Goal: Task Accomplishment & Management: Use online tool/utility

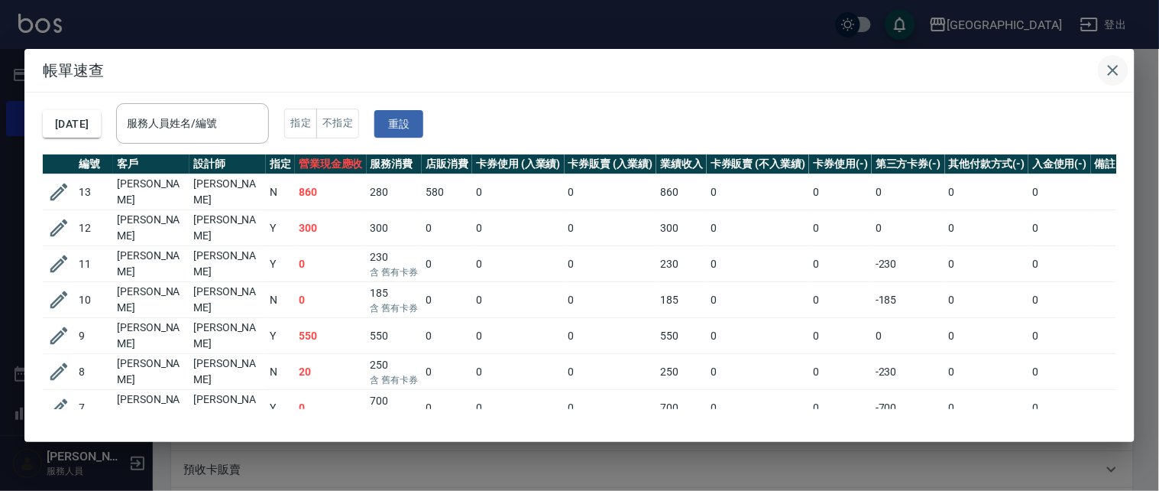
click at [1106, 66] on icon "button" at bounding box center [1113, 70] width 18 height 18
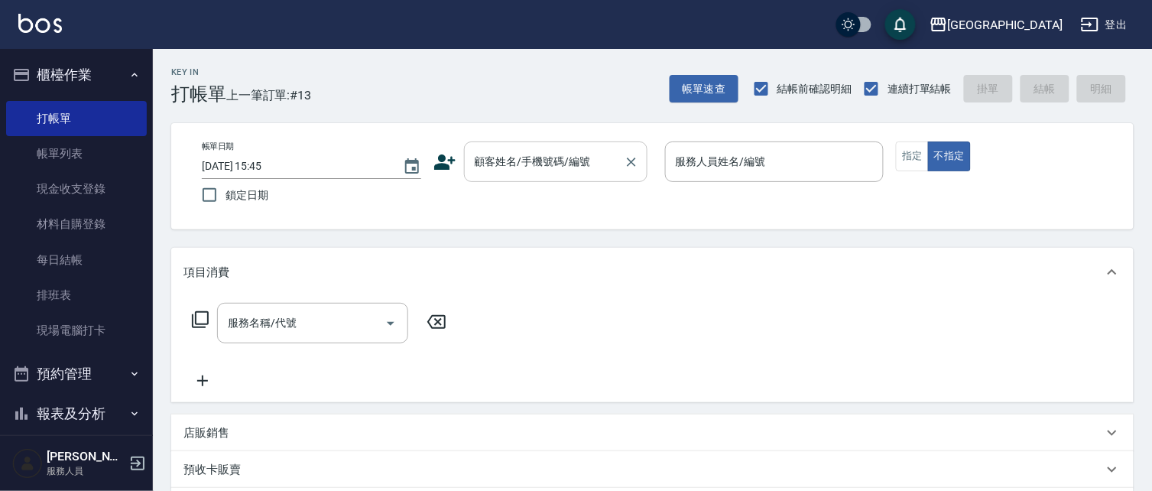
click at [522, 158] on input "顧客姓名/手機號碼/編號" at bounding box center [544, 161] width 147 height 27
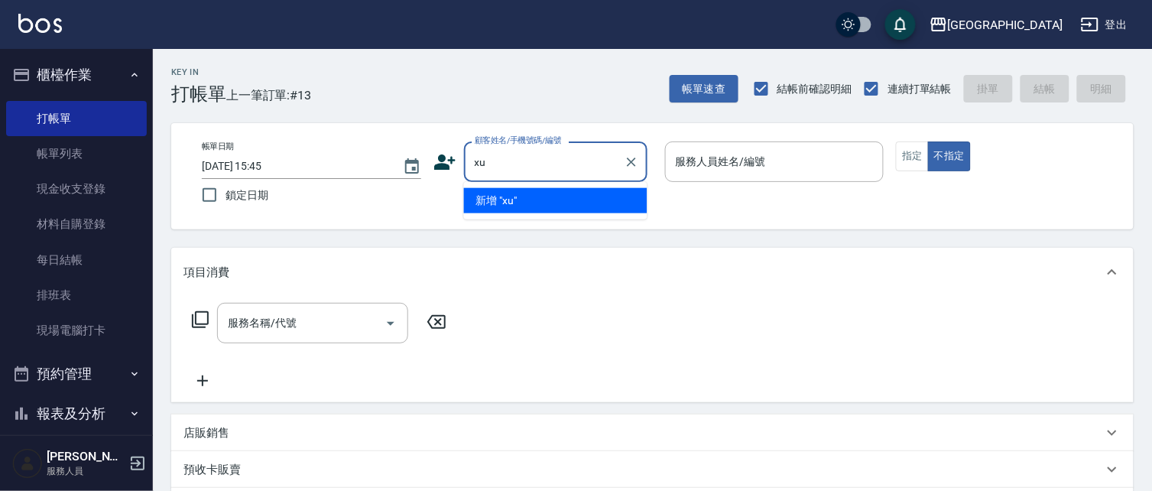
type input "x"
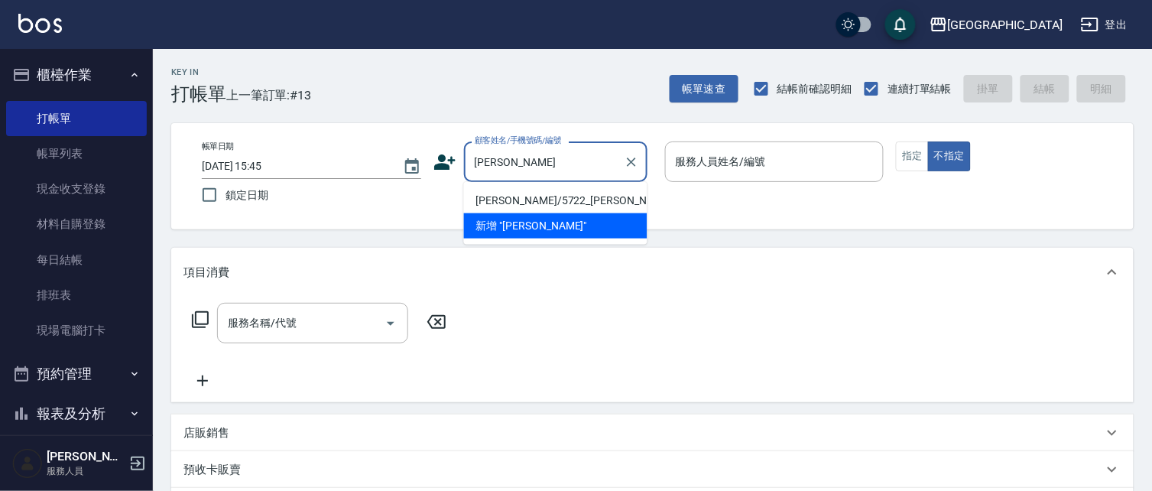
type input "劉"
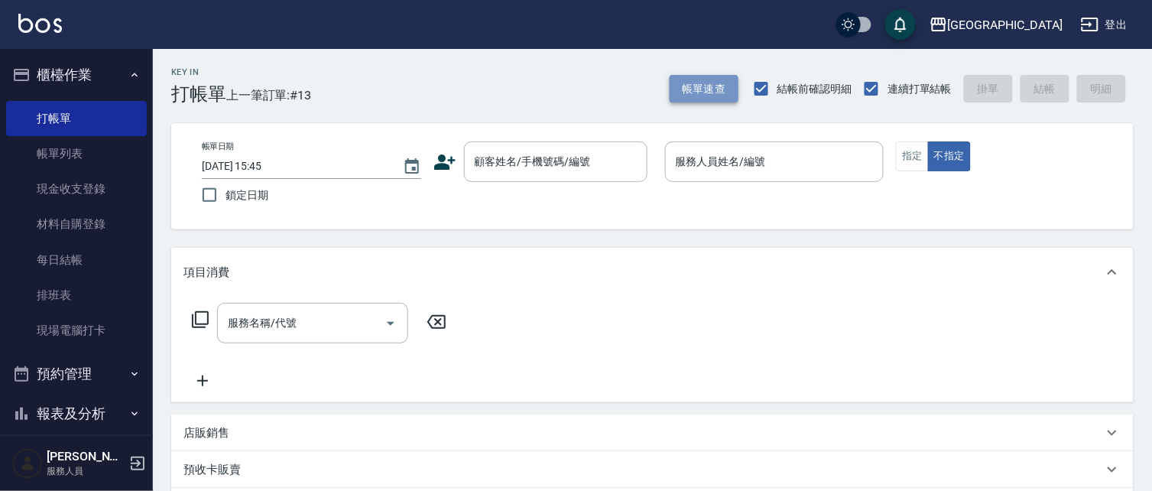
click at [699, 81] on button "帳單速查" at bounding box center [704, 89] width 69 height 28
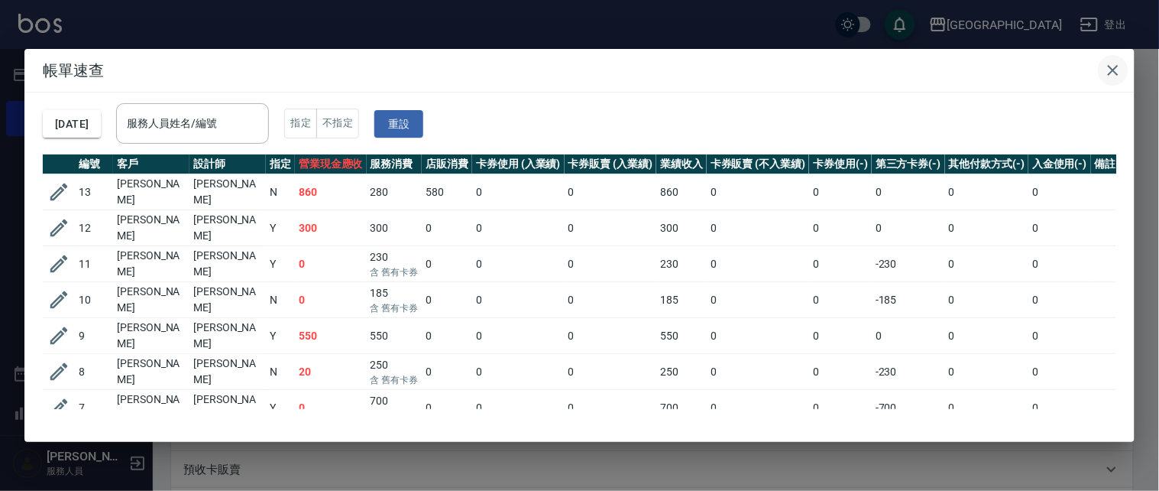
click at [1111, 65] on icon "button" at bounding box center [1113, 70] width 18 height 18
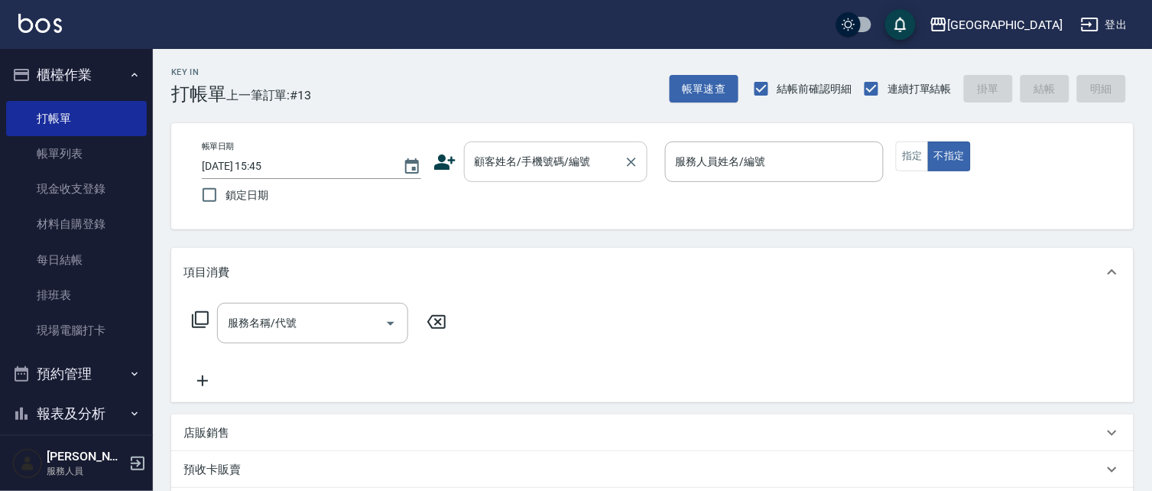
click at [556, 161] on input "顧客姓名/手機號碼/編號" at bounding box center [544, 161] width 147 height 27
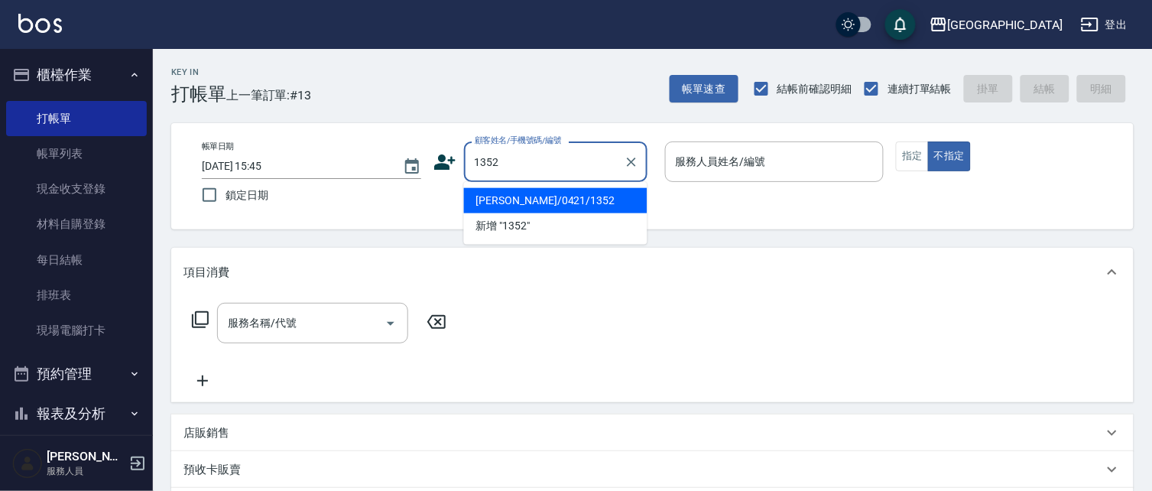
type input "1352"
type input "0"
type input "[PERSON_NAME]/0421/1352"
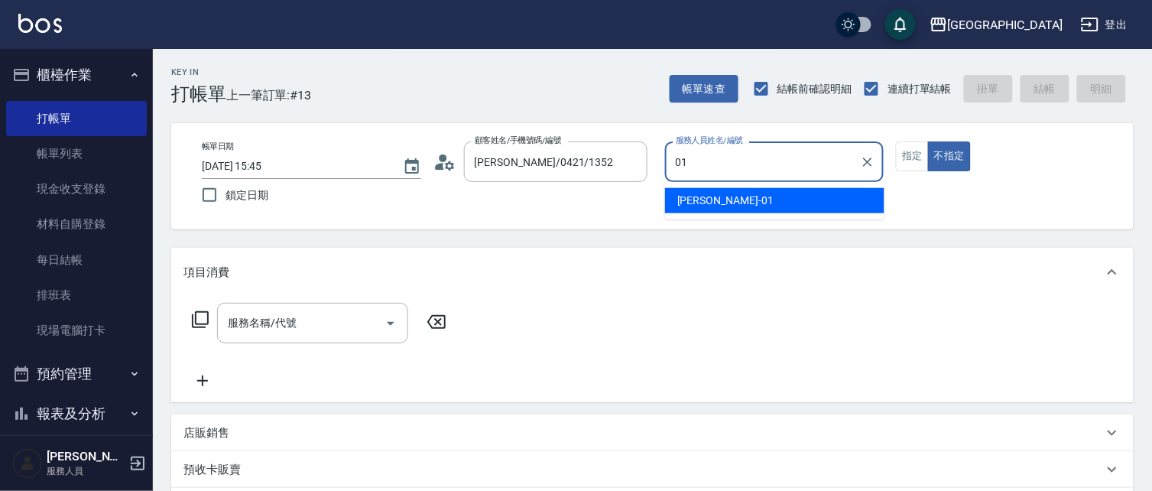
type input "01"
type button "false"
type input "[PERSON_NAME]-01"
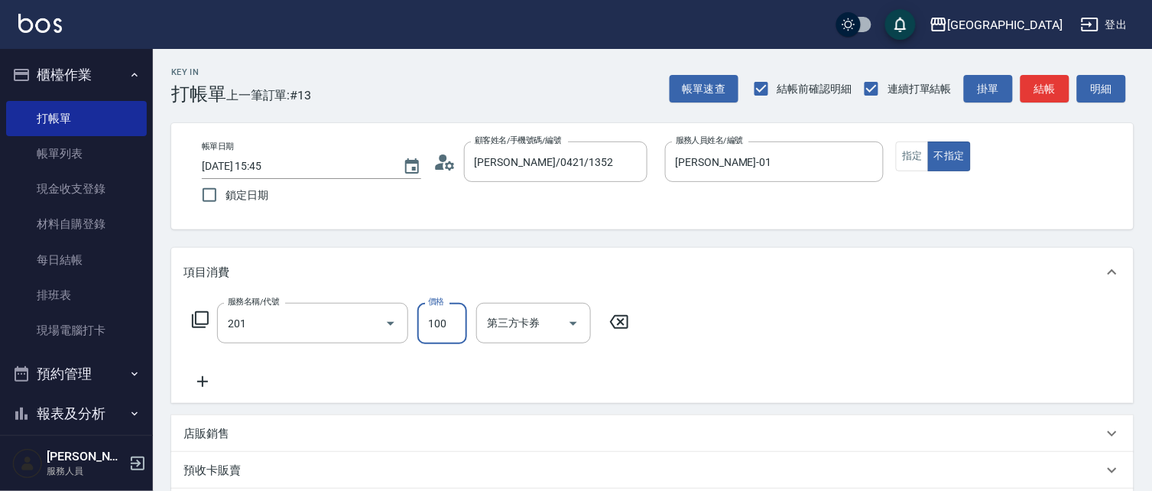
type input "洗髮[100](201)"
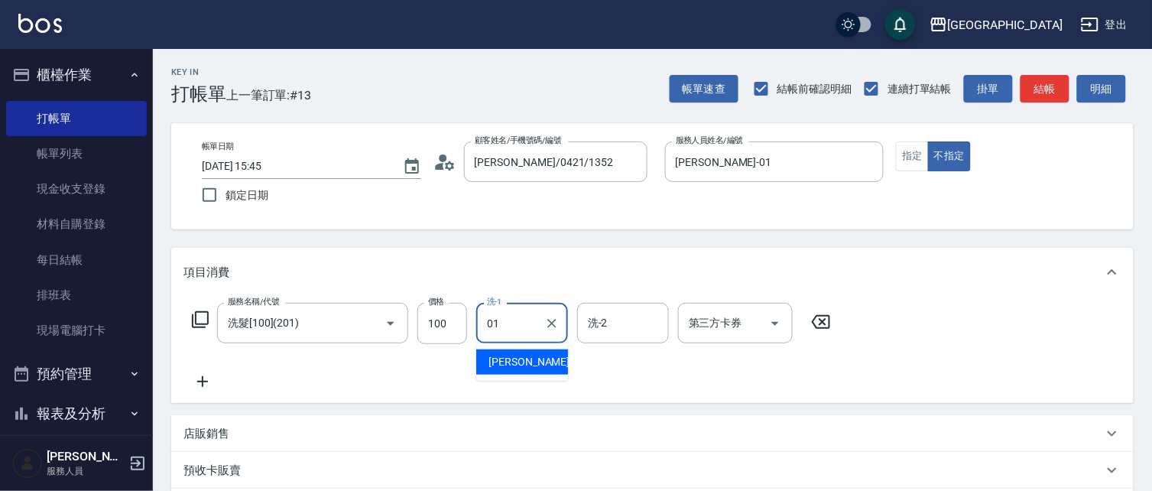
type input "[PERSON_NAME]-01"
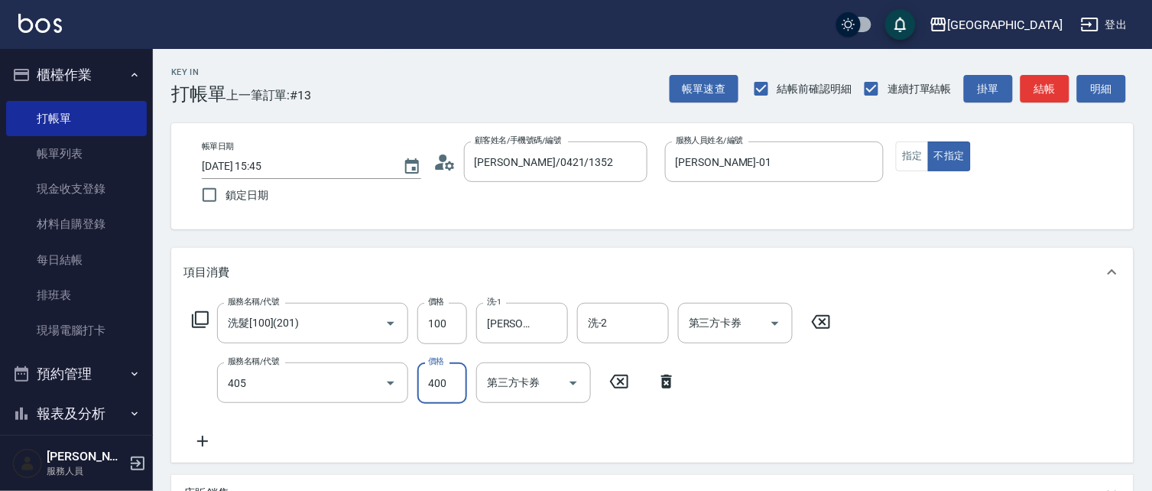
type input "剪髮(400)(405)"
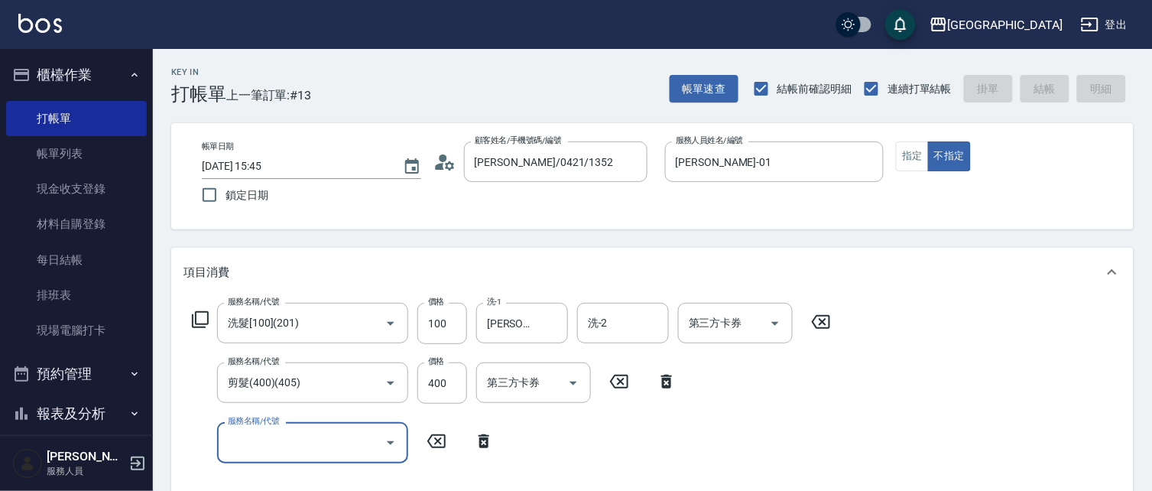
type input "7"
type input "[DATE] 16:55"
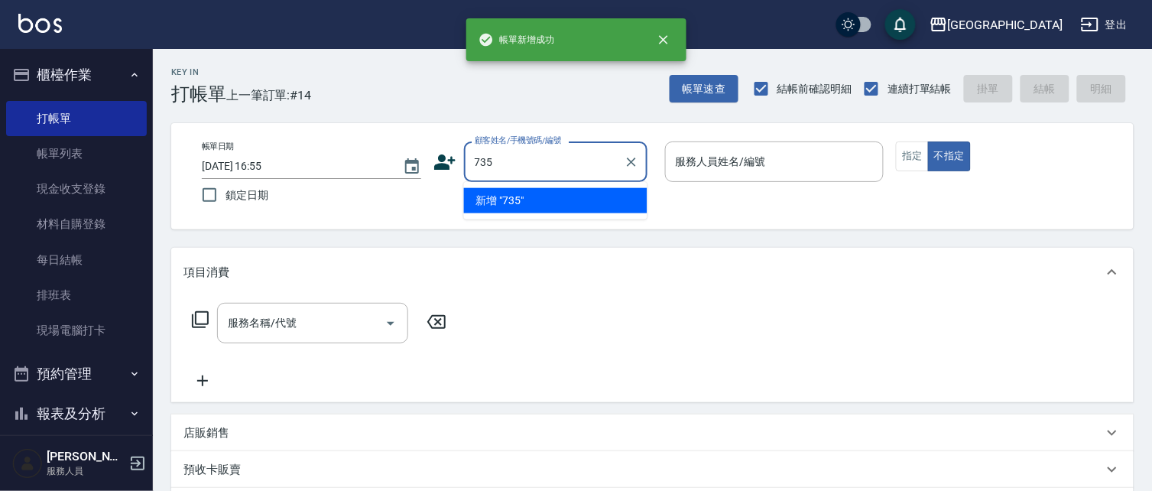
type input "735"
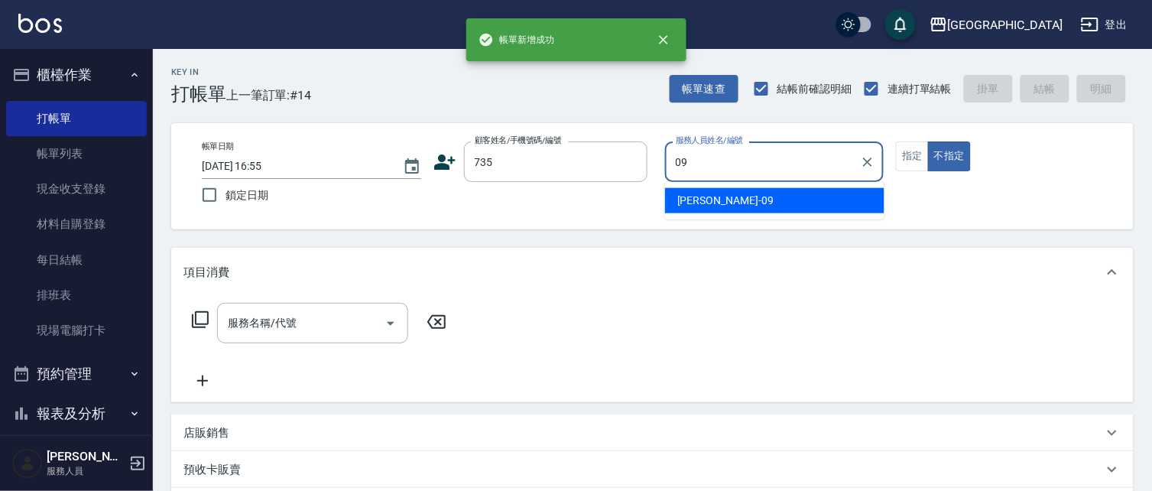
type input "[PERSON_NAME]-09"
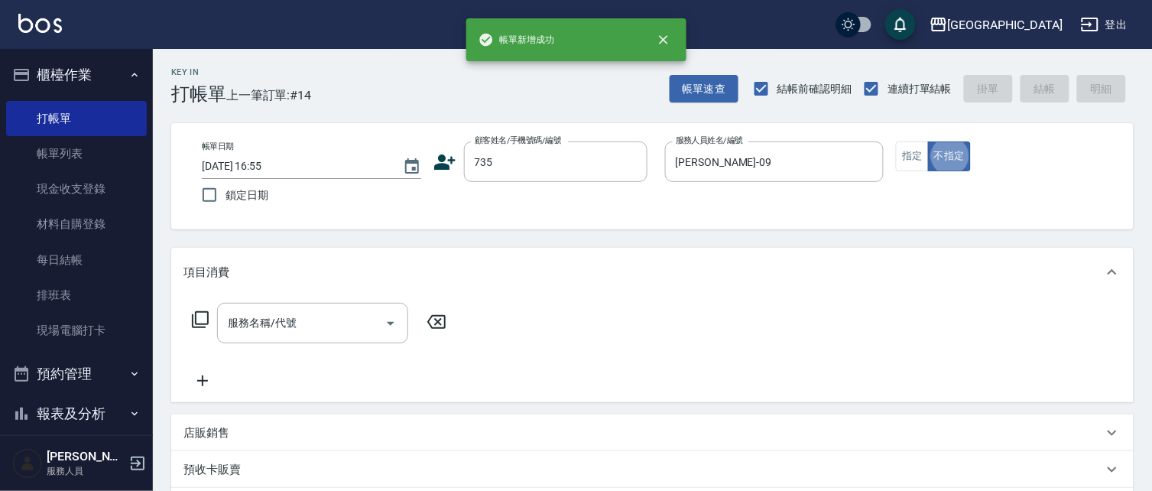
type input "[PERSON_NAME]/ 0958338986/735"
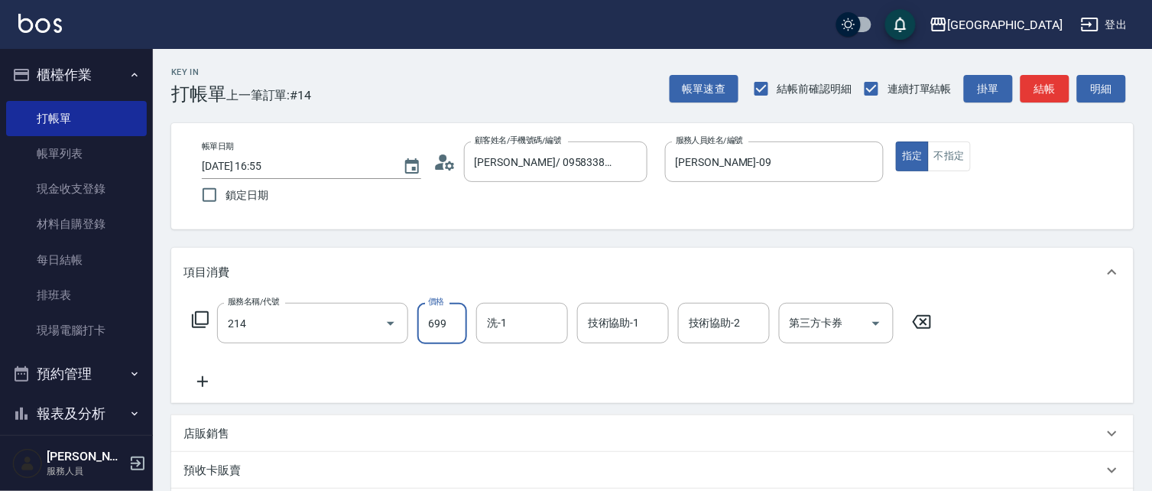
type input "滾珠洗髪699(214)"
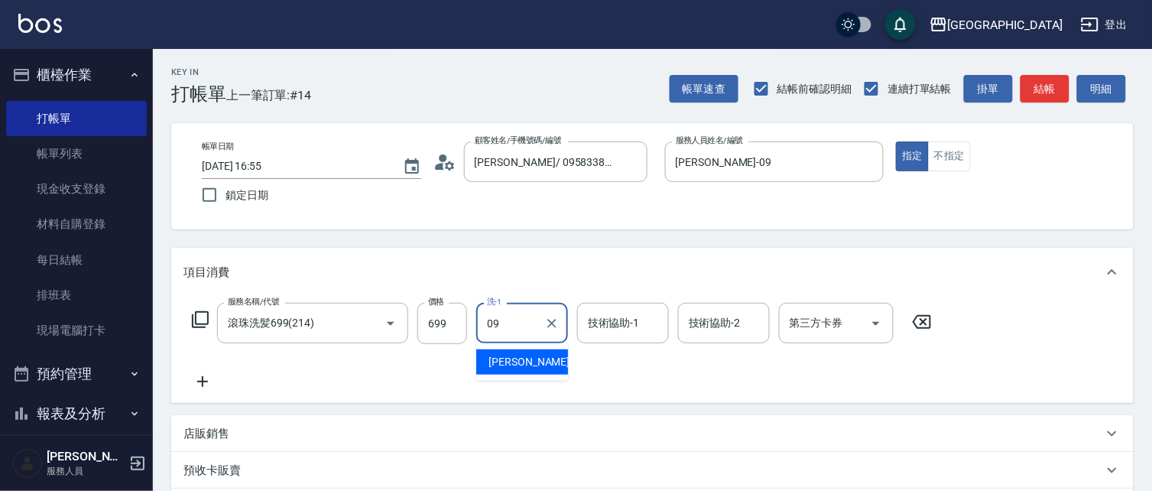
type input "[PERSON_NAME]-09"
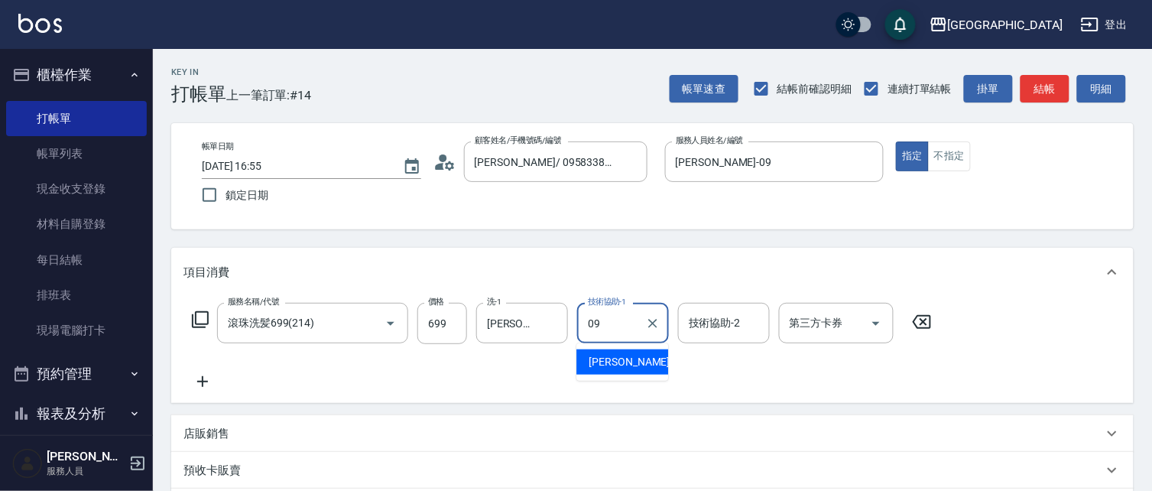
type input "[PERSON_NAME]-09"
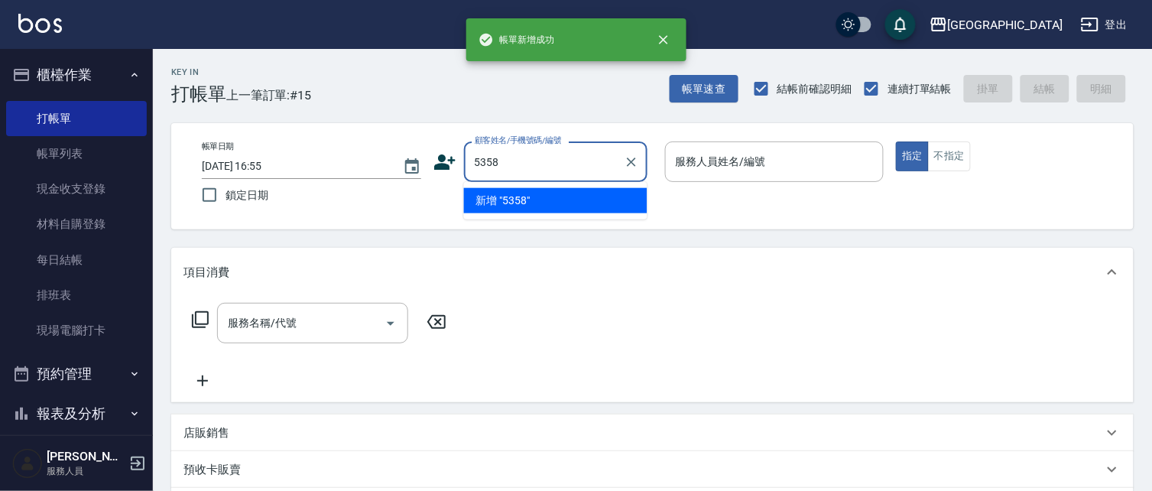
type input "5358"
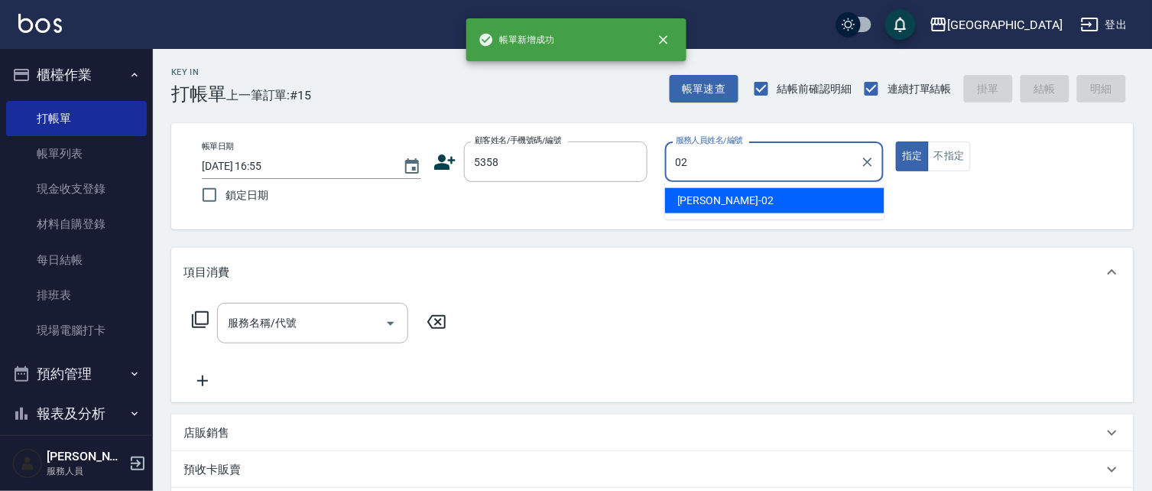
type input "[PERSON_NAME]-02"
type button "true"
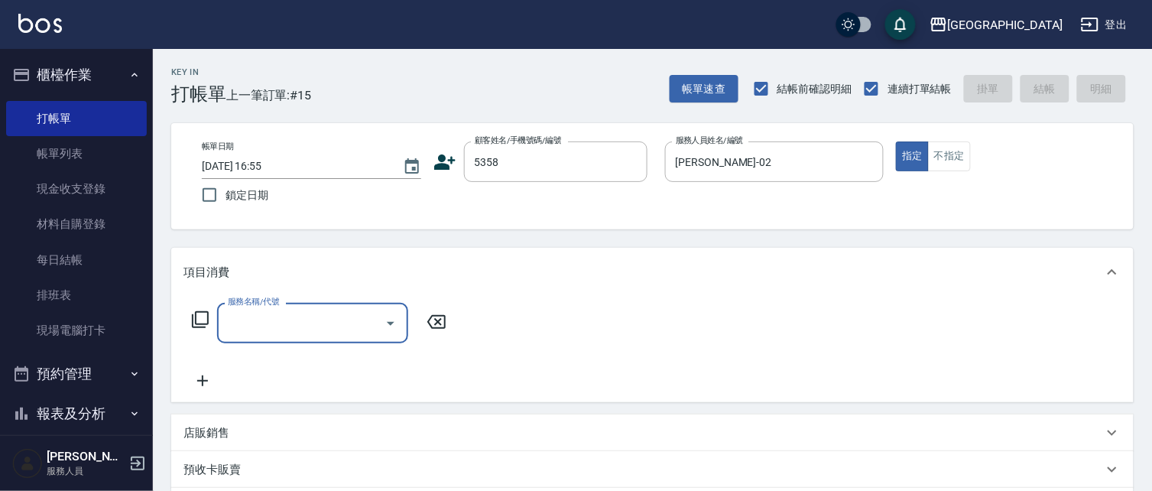
type input "2"
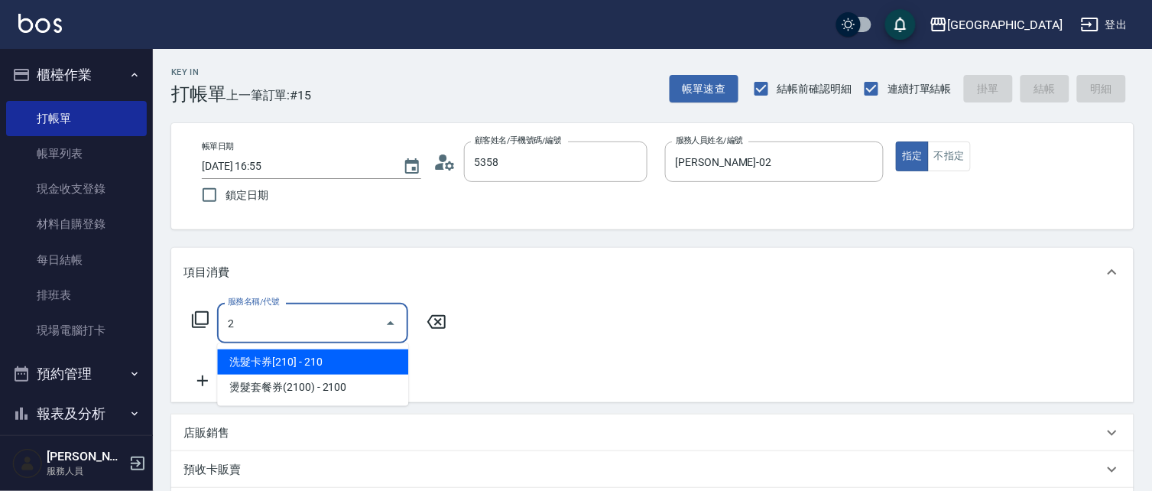
type input "[PERSON_NAME]/0939884623/5358"
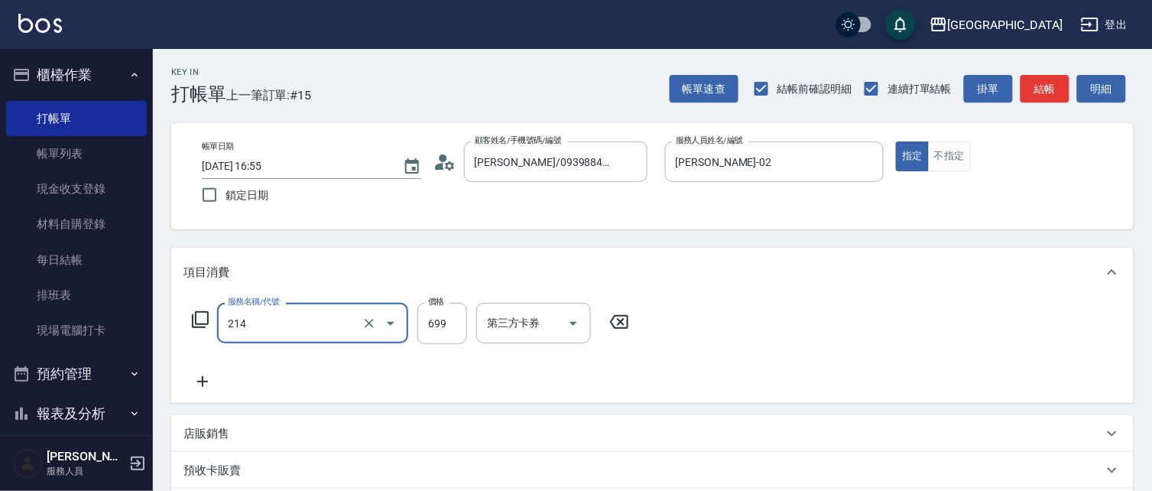
type input "滾珠洗髪699(214)"
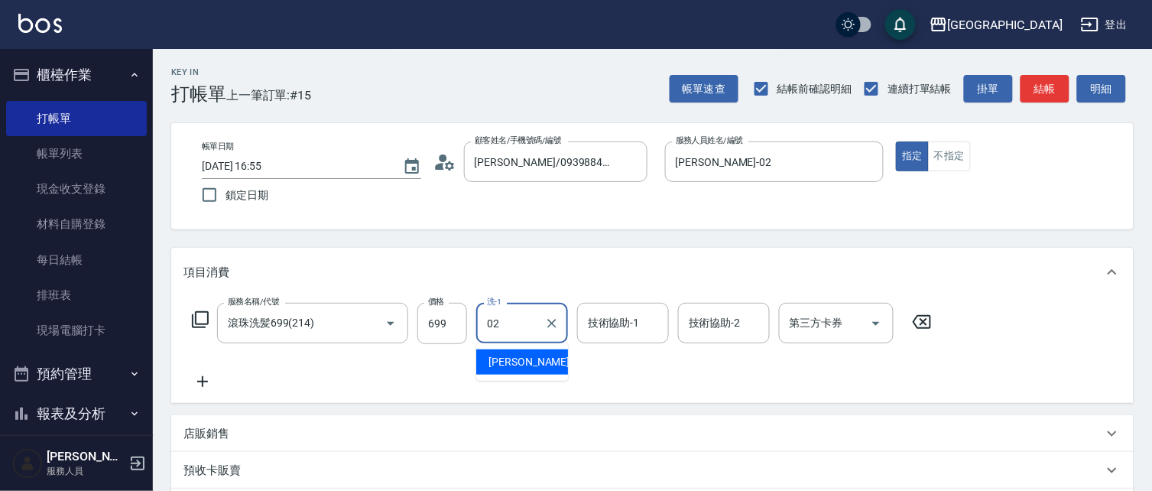
type input "[PERSON_NAME]-02"
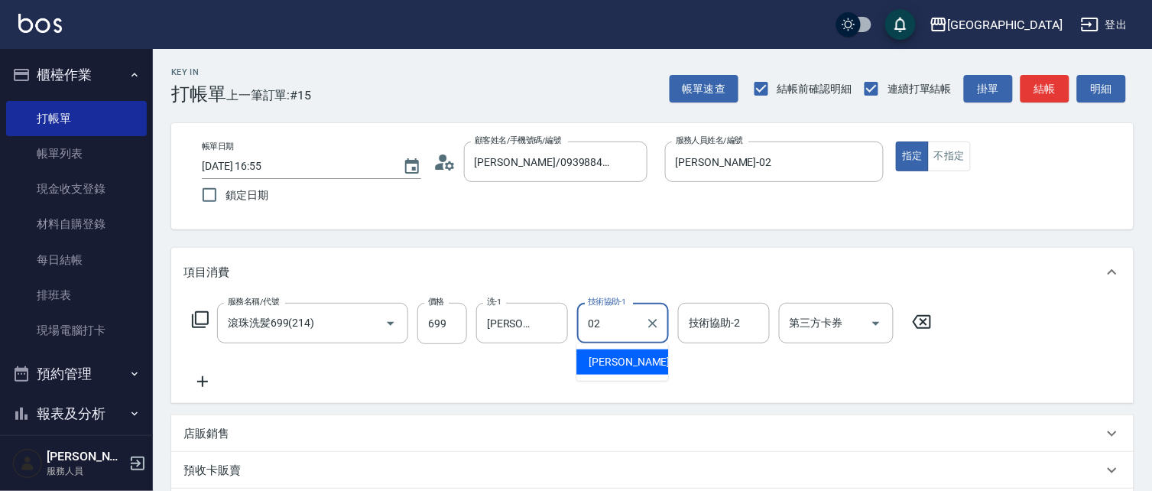
type input "[PERSON_NAME]-02"
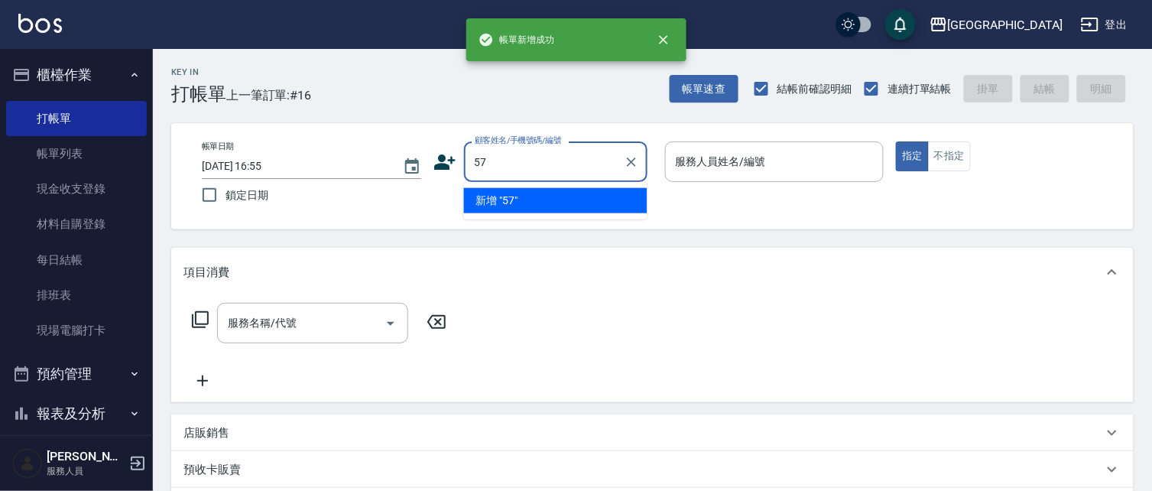
type input "5"
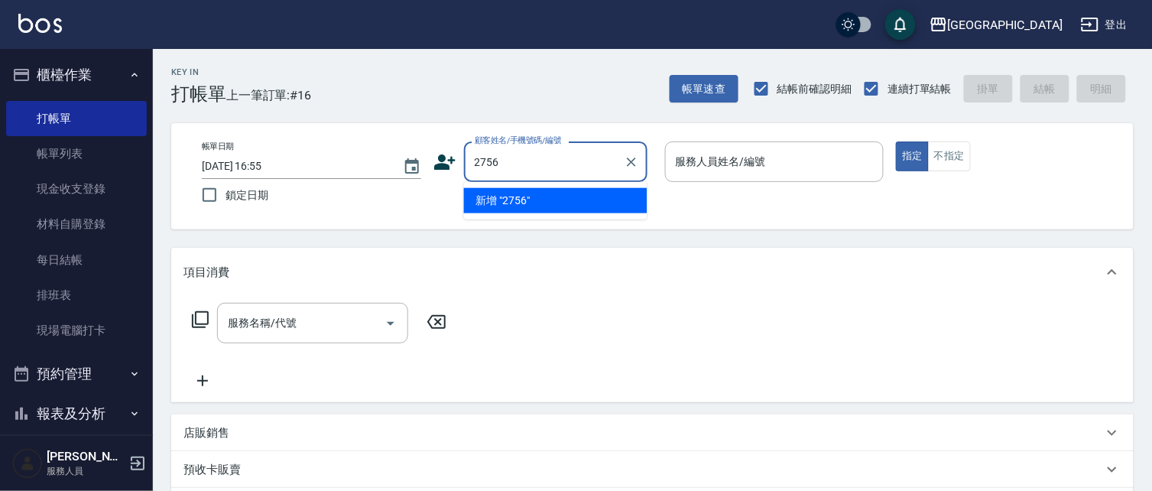
type input "2756"
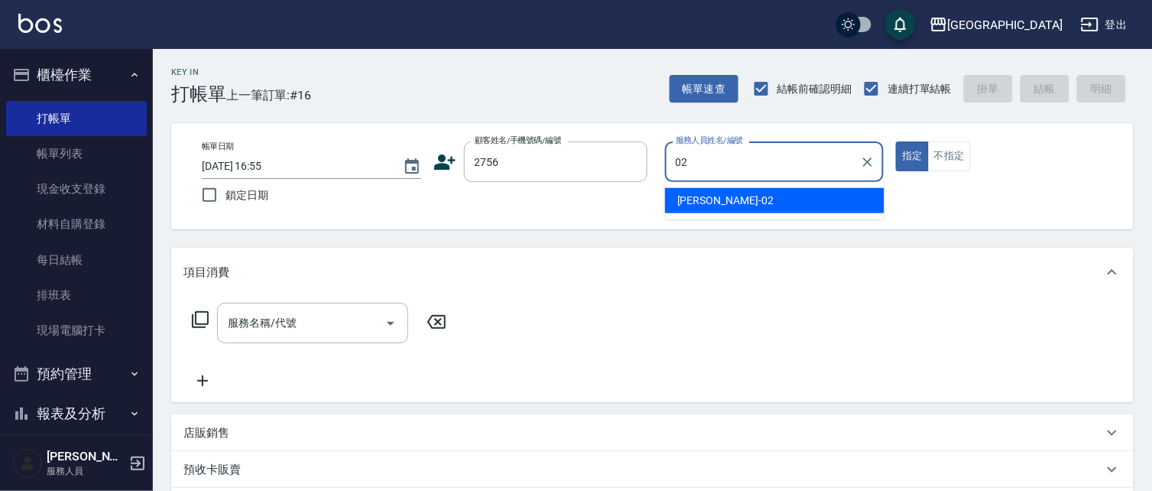
type input "[PERSON_NAME]-02"
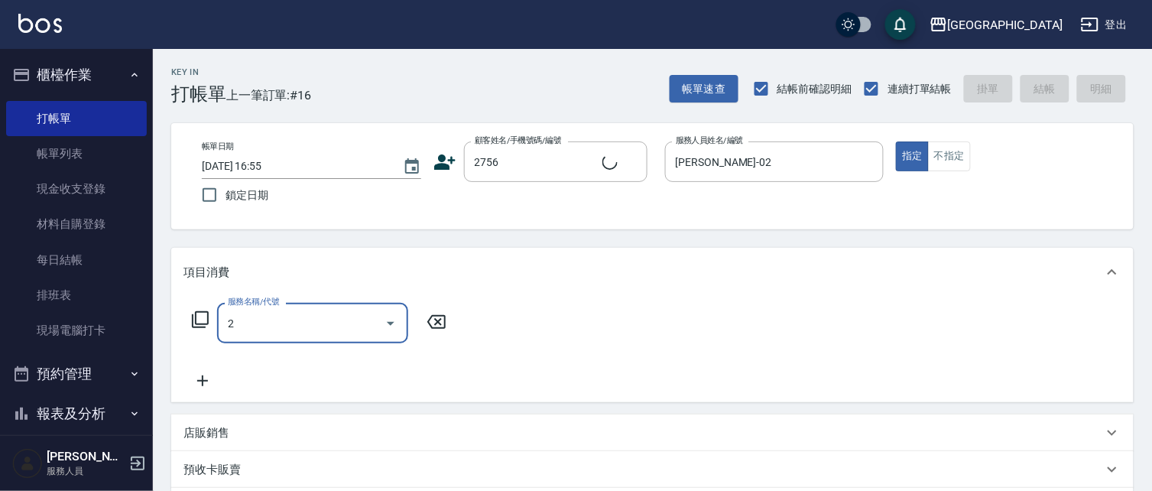
type input "22"
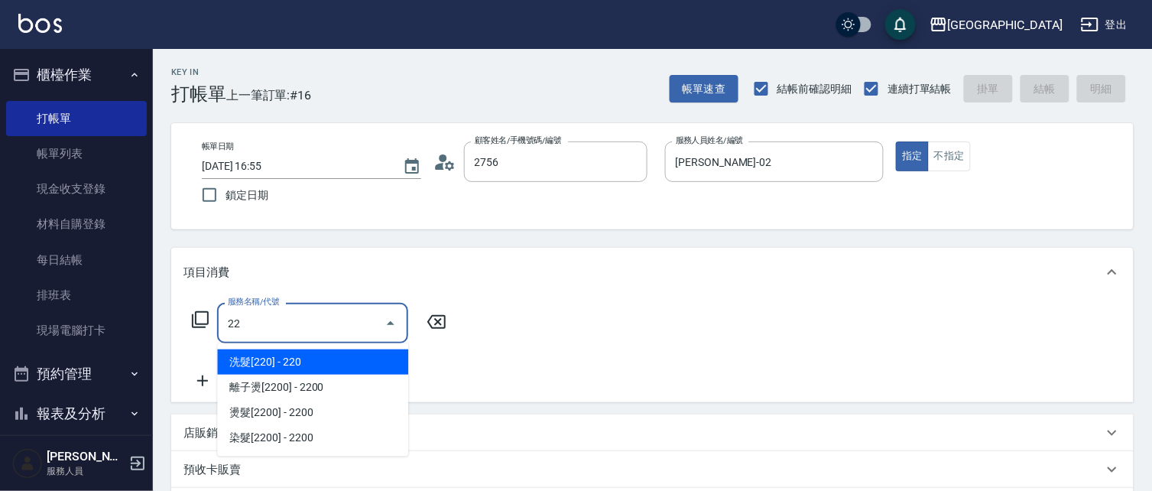
type input "[PERSON_NAME]/0918664035/2756"
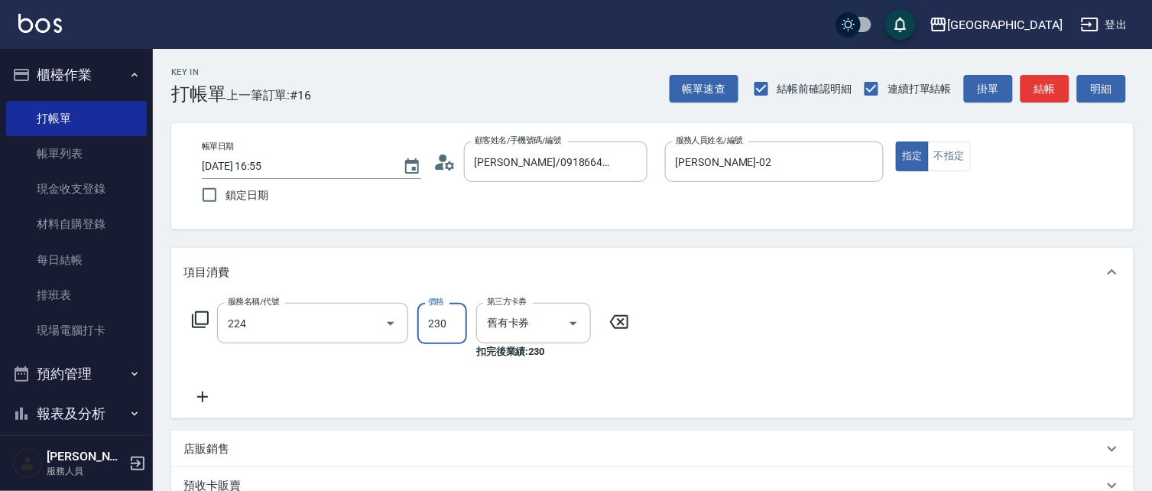
type input "洗髮(卡)230(224)"
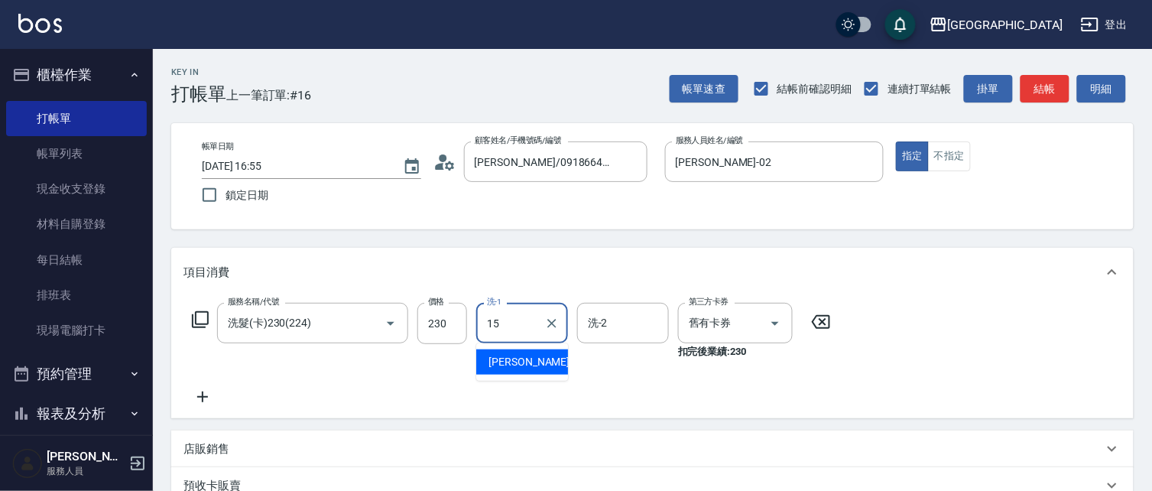
type input "[PERSON_NAME]-15"
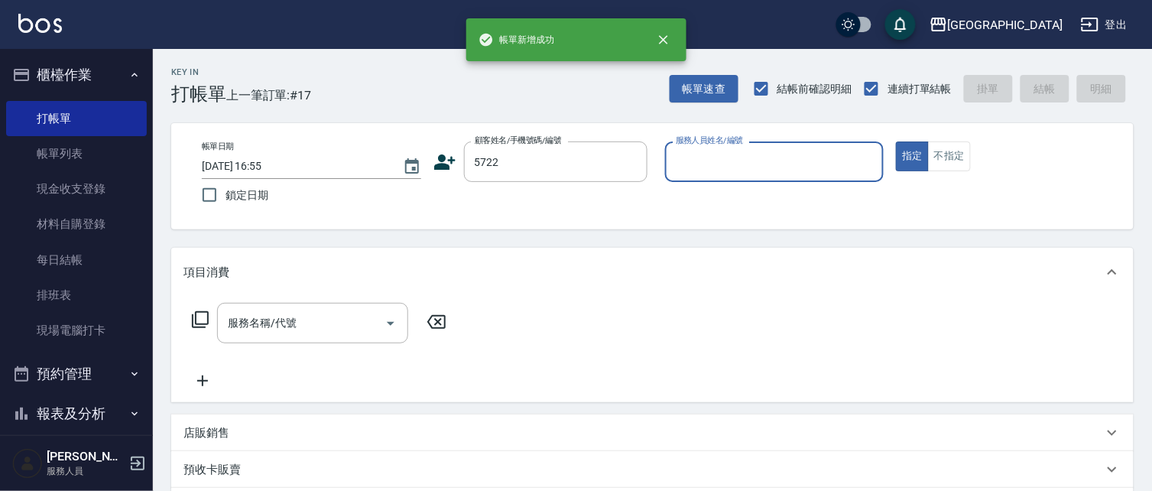
type input "5722"
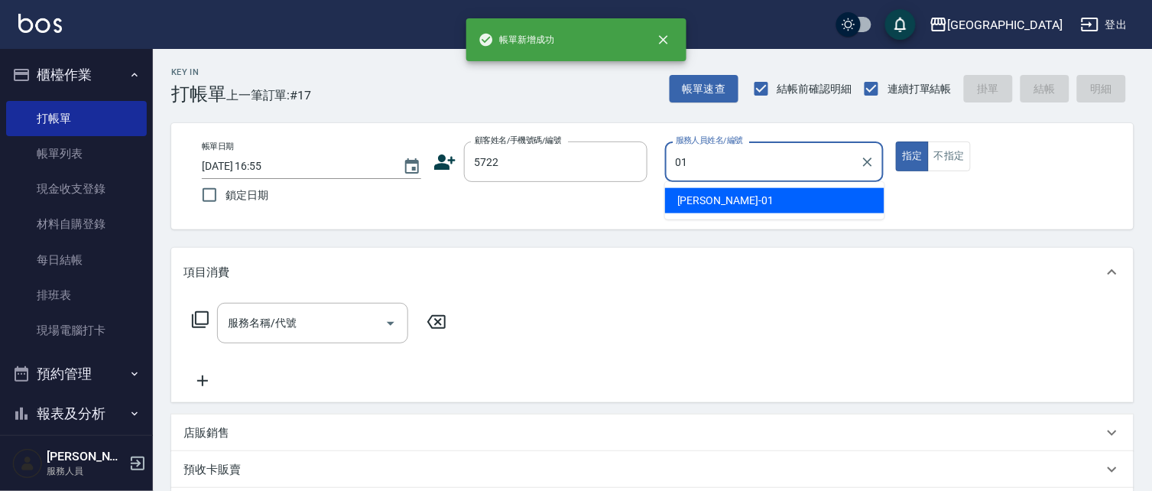
type input "[PERSON_NAME]-01"
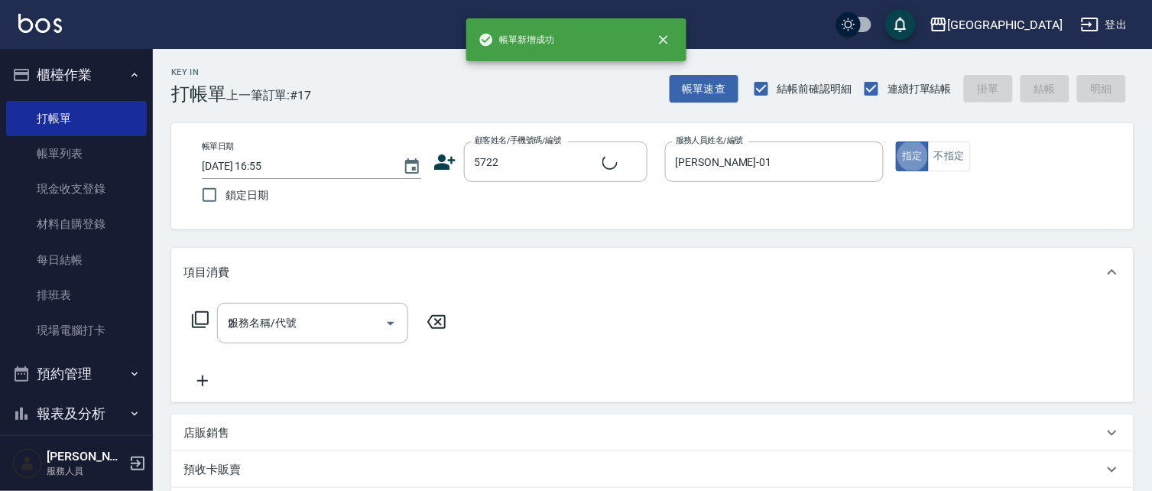
type input "20"
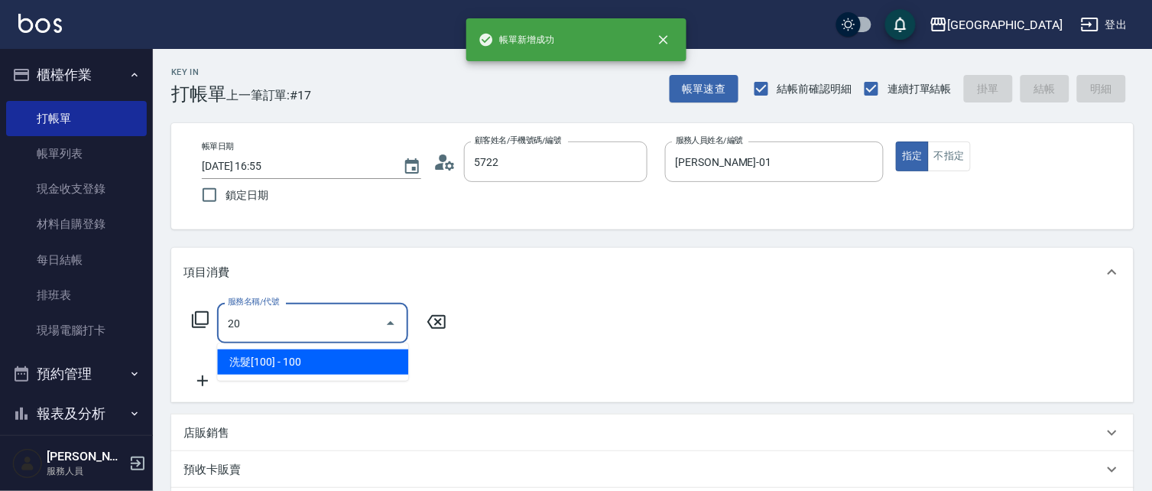
type input "[PERSON_NAME]/5722_[PERSON_NAME]/5722"
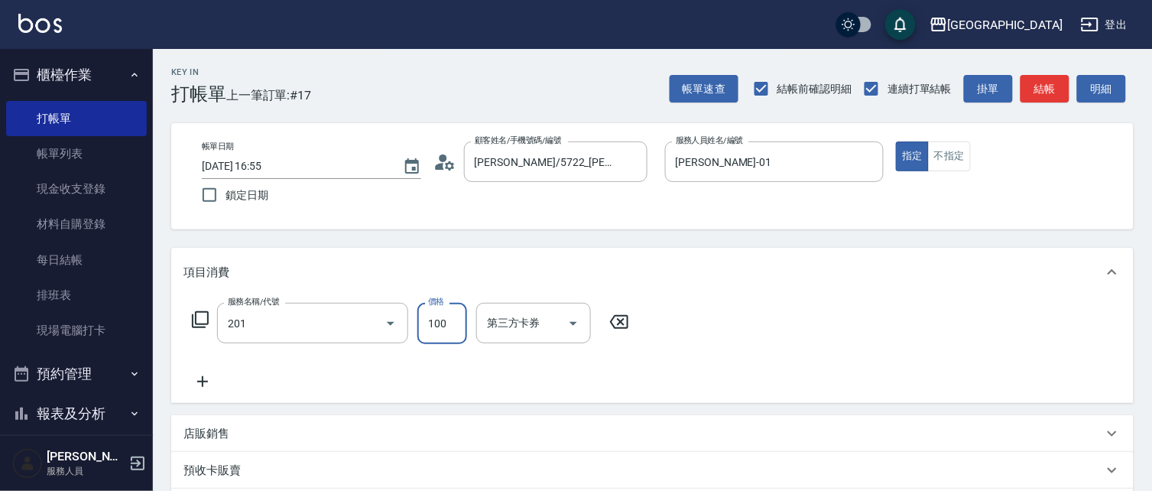
type input "洗髮[100](201)"
click at [822, 319] on icon at bounding box center [821, 322] width 38 height 18
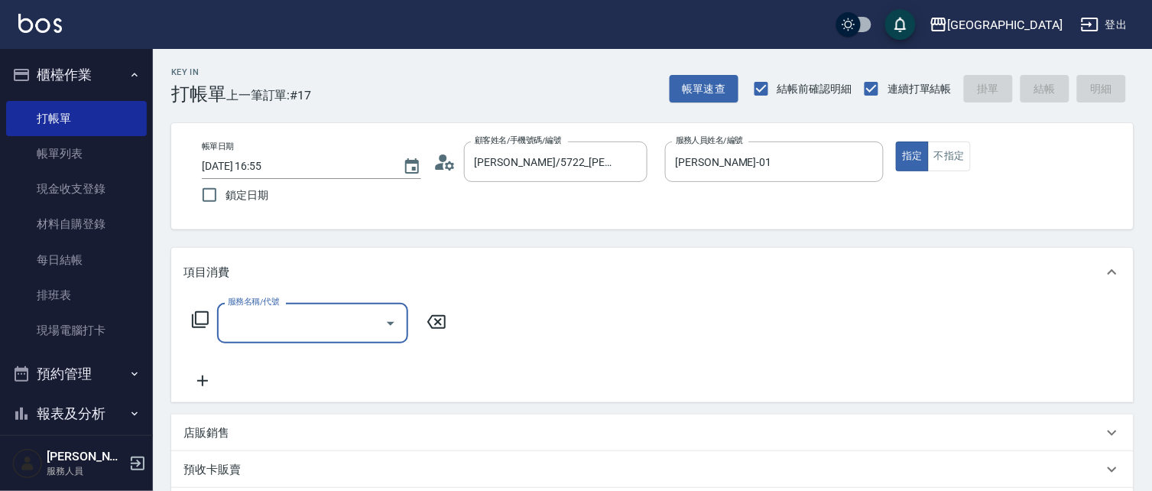
drag, startPoint x: 349, startPoint y: 318, endPoint x: 334, endPoint y: 300, distance: 23.4
click at [345, 307] on div "服務名稱/代號" at bounding box center [312, 323] width 191 height 41
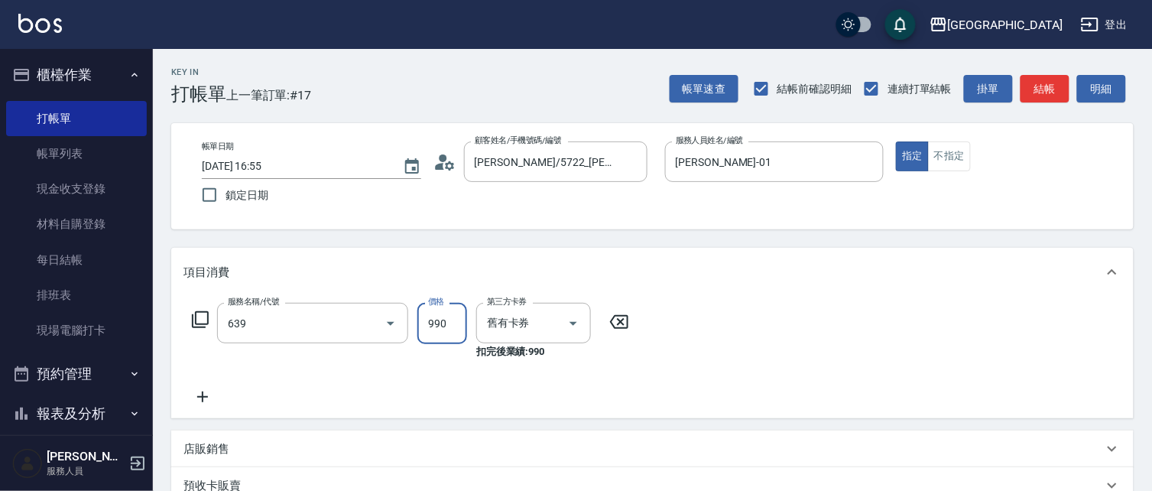
type input "(芙)蘆薈髮膜套卡(自材)(639)"
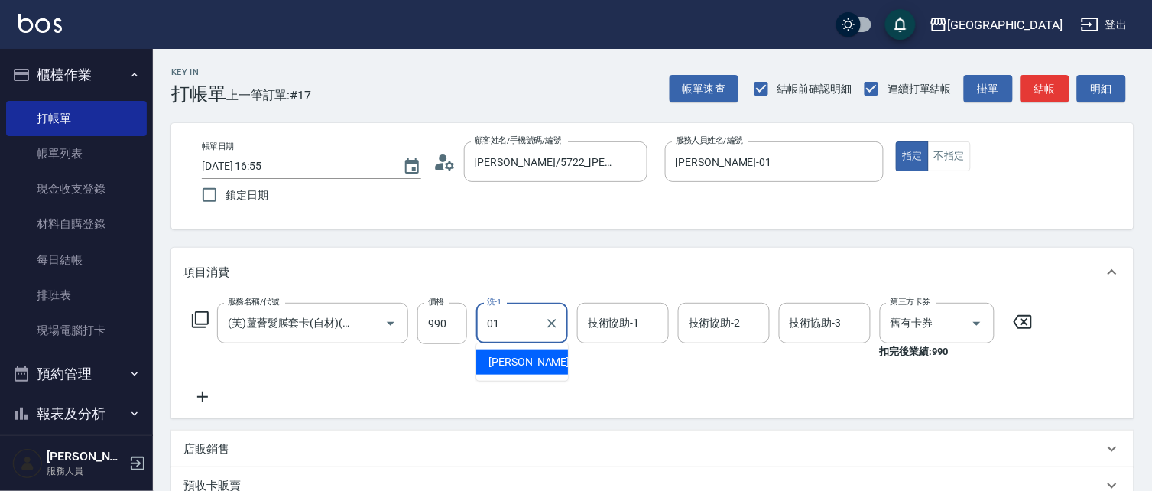
type input "[PERSON_NAME]-01"
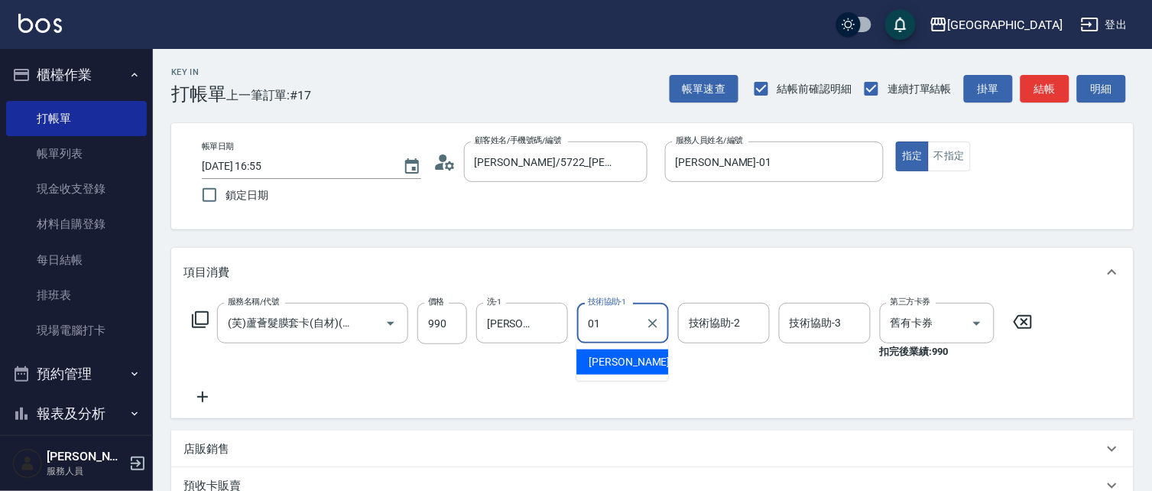
type input "[PERSON_NAME]-01"
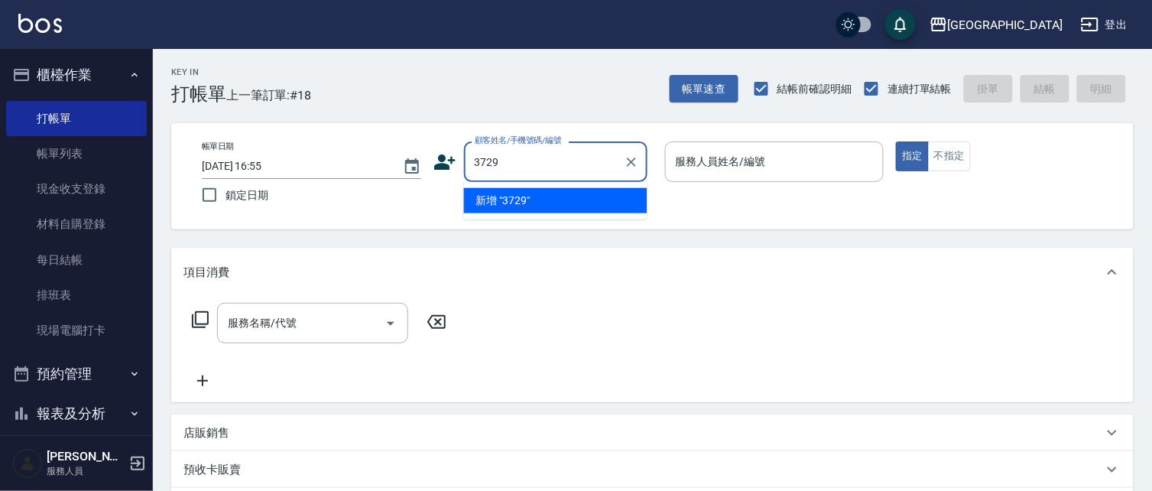
type input "3729"
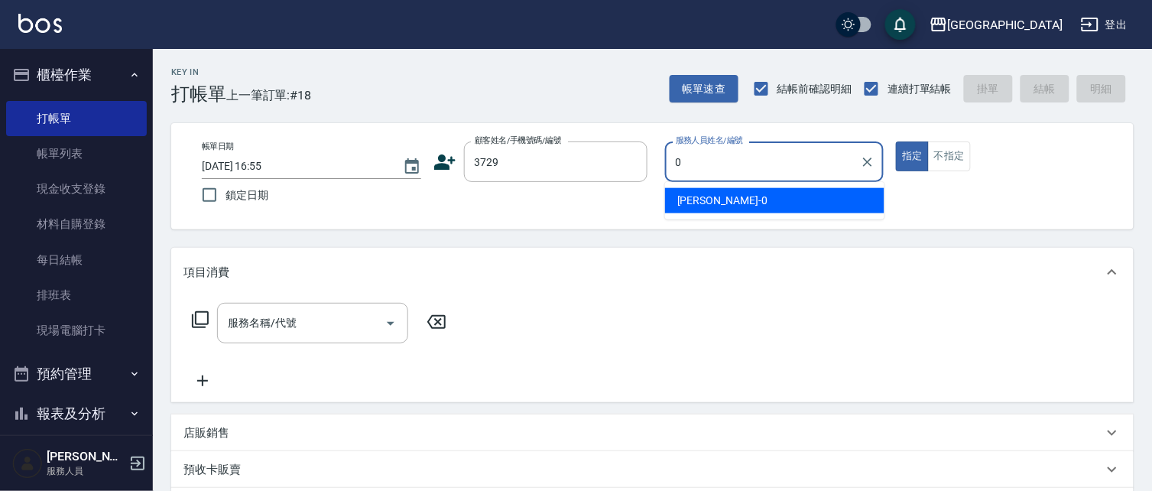
type input "01"
type input "[PERSON_NAME]/0916102525/3729"
type input "[PERSON_NAME]-04"
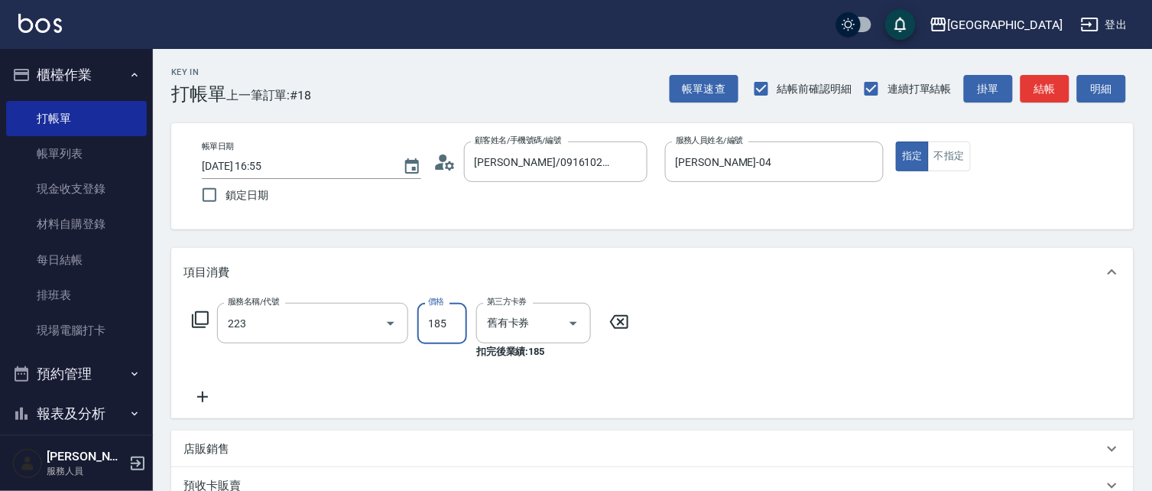
type input "洗髮卡(185)(223)"
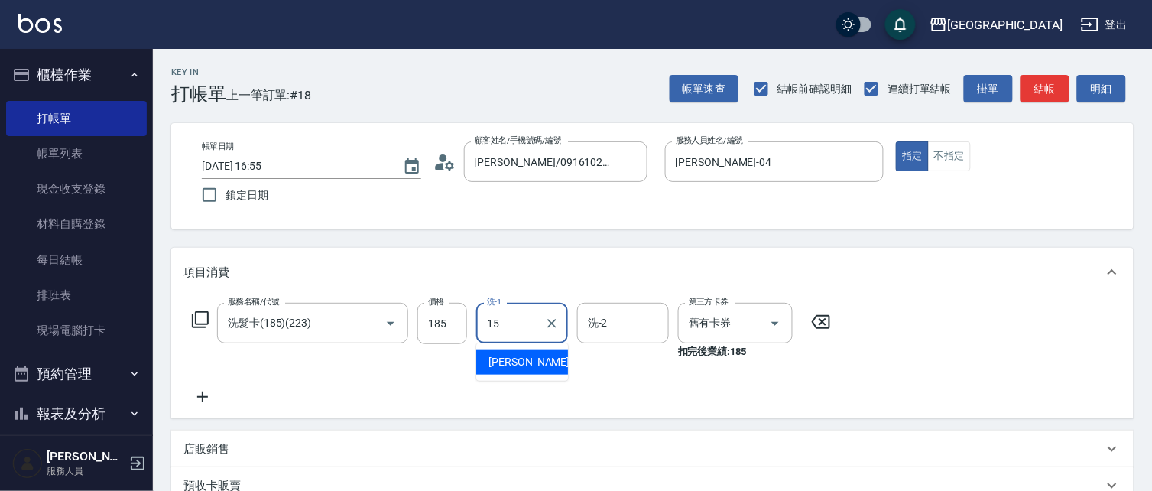
type input "[PERSON_NAME]-15"
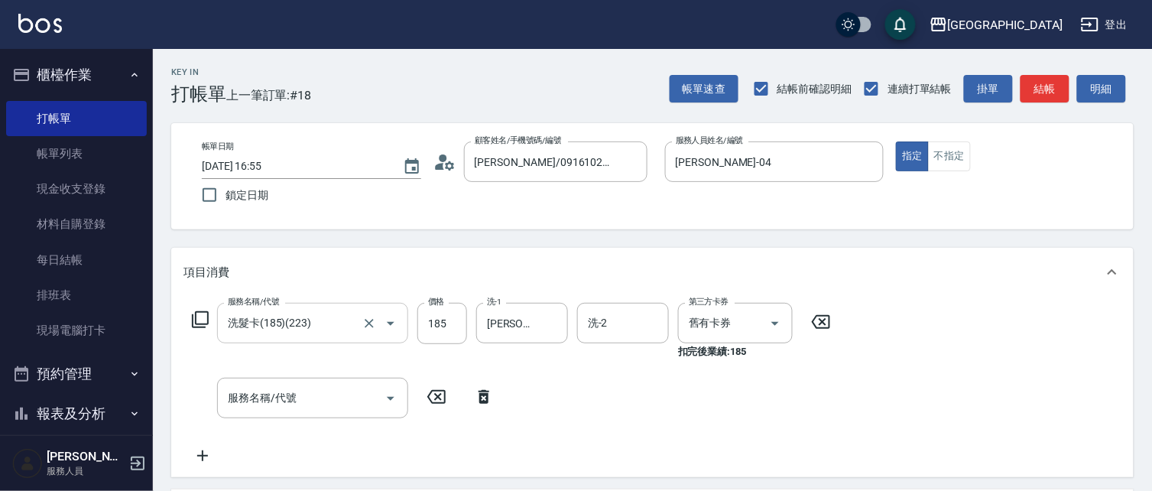
drag, startPoint x: 356, startPoint y: 292, endPoint x: 353, endPoint y: 317, distance: 25.4
click at [355, 310] on div "項目消費 服務名稱/代號 洗髮卡(185)(223) 服務名稱/代號 價格 185 價格 洗-1 [PERSON_NAME]-15 洗-1 洗-2 洗-2 第…" at bounding box center [652, 362] width 962 height 229
click at [349, 325] on input "洗髮卡(185)(223)" at bounding box center [291, 323] width 135 height 27
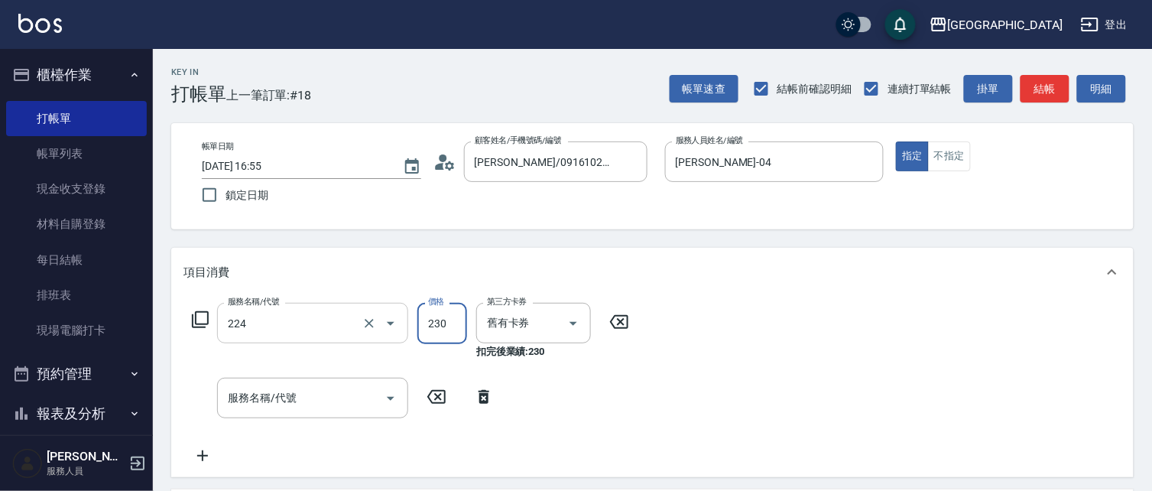
type input "洗髮(卡)230(224)"
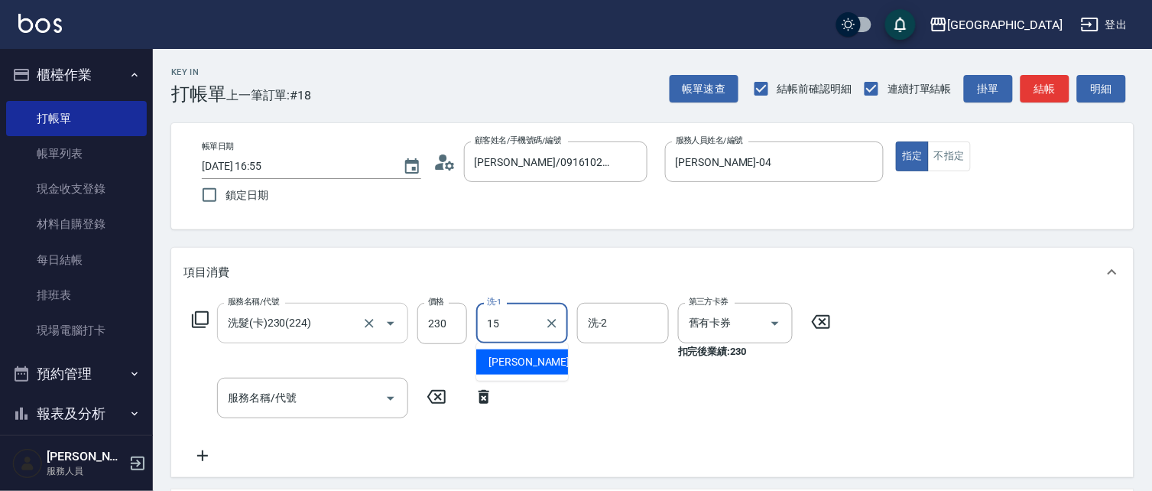
type input "[PERSON_NAME]-15"
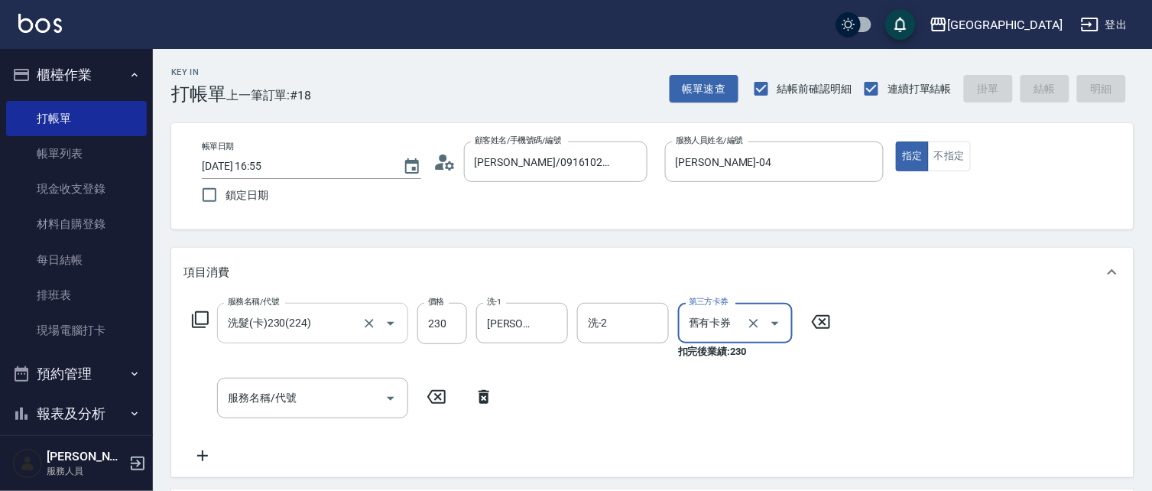
type input "[DATE] 16:56"
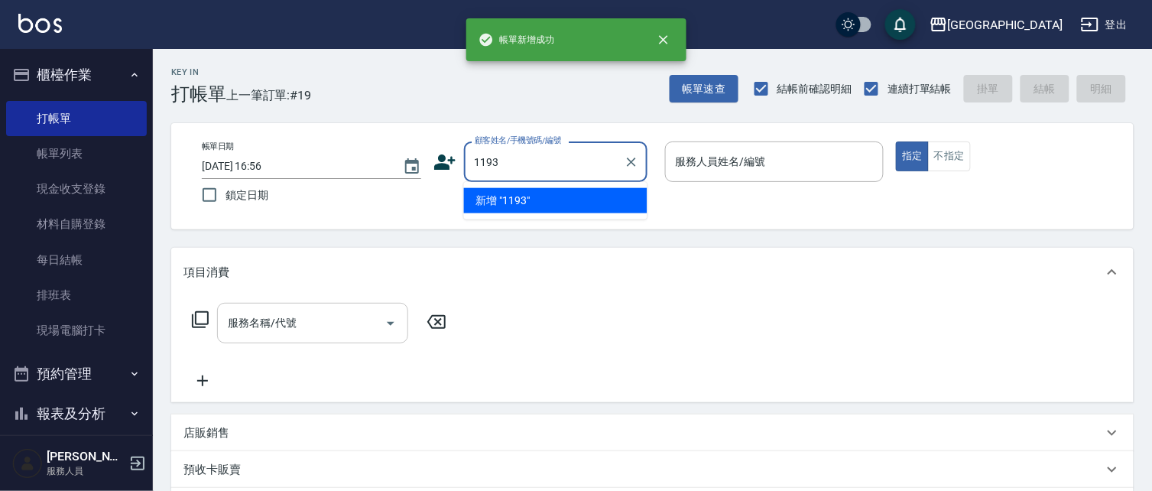
type input "1193"
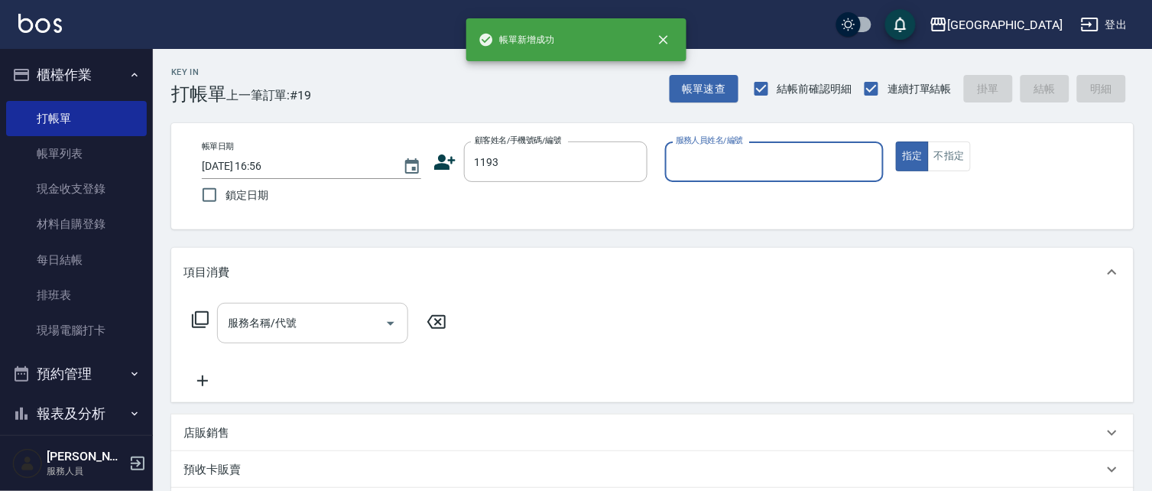
type input "0"
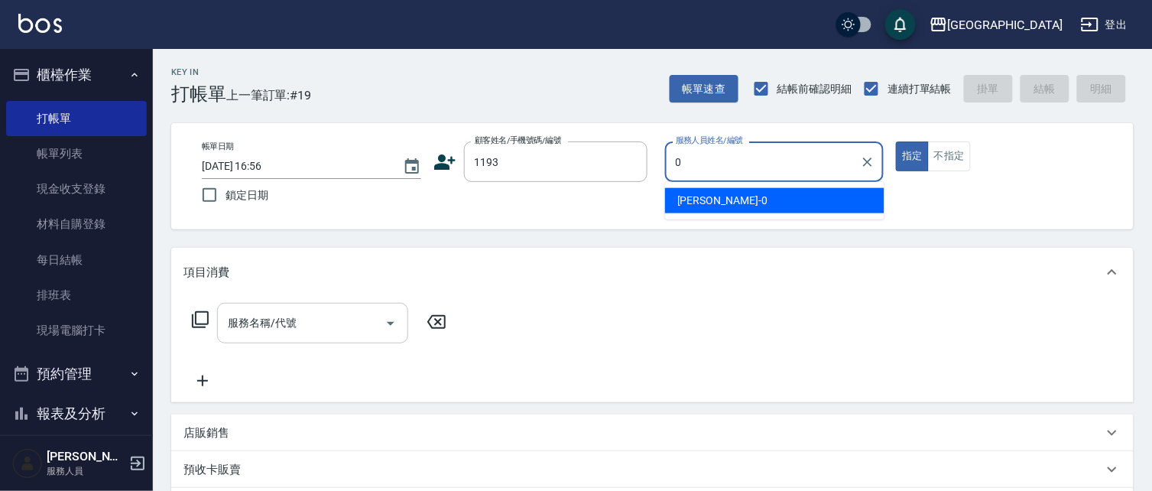
type input "[PERSON_NAME]/1193_[PERSON_NAME]/1193"
type input "[PERSON_NAME]-04"
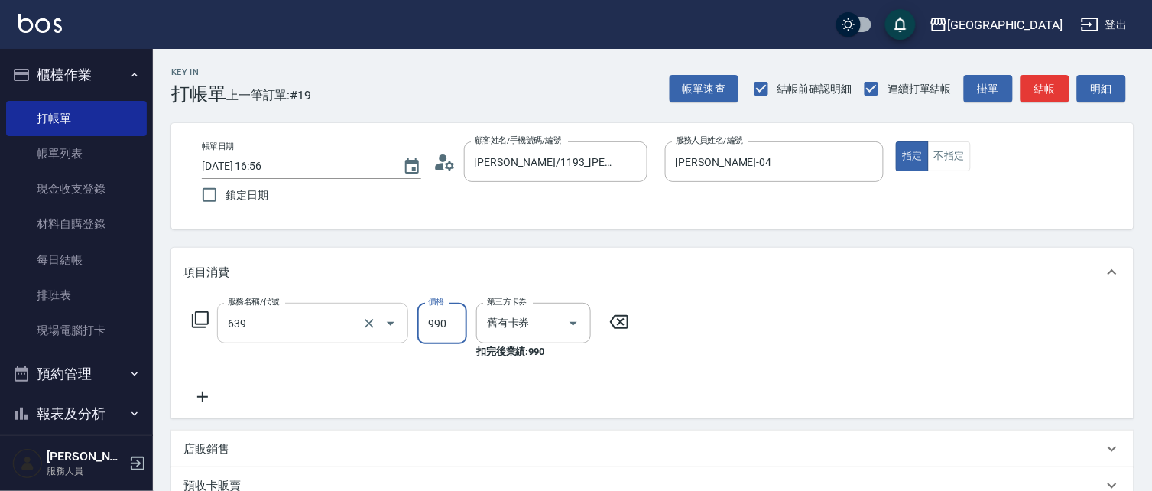
type input "(芙)蘆薈髮膜套卡(自材)(639)"
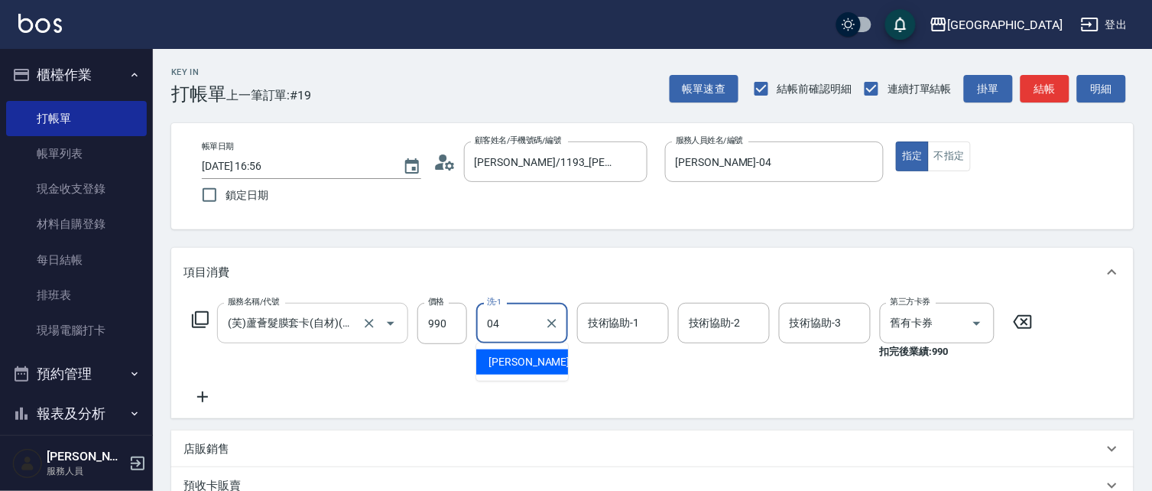
type input "[PERSON_NAME]-04"
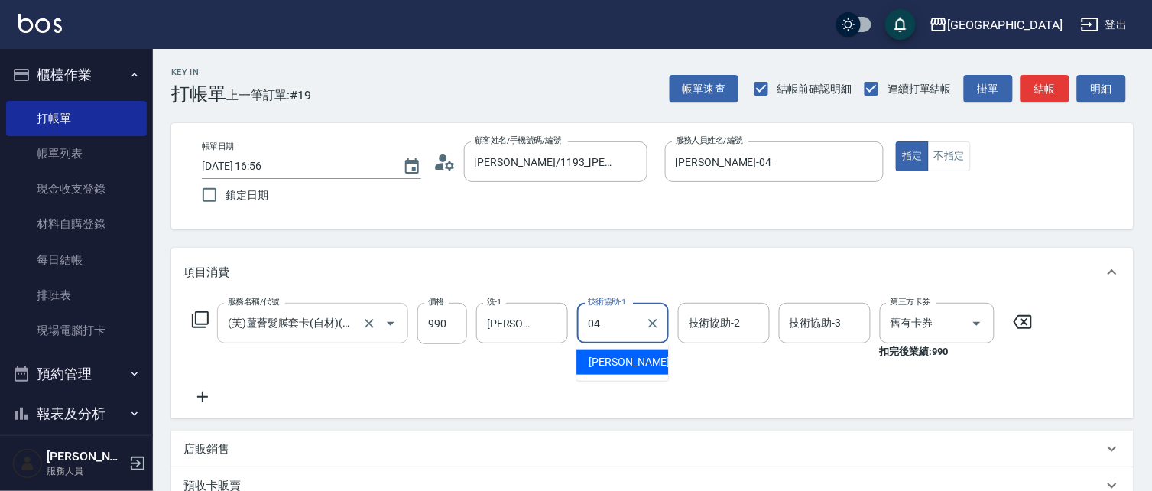
type input "[PERSON_NAME]-04"
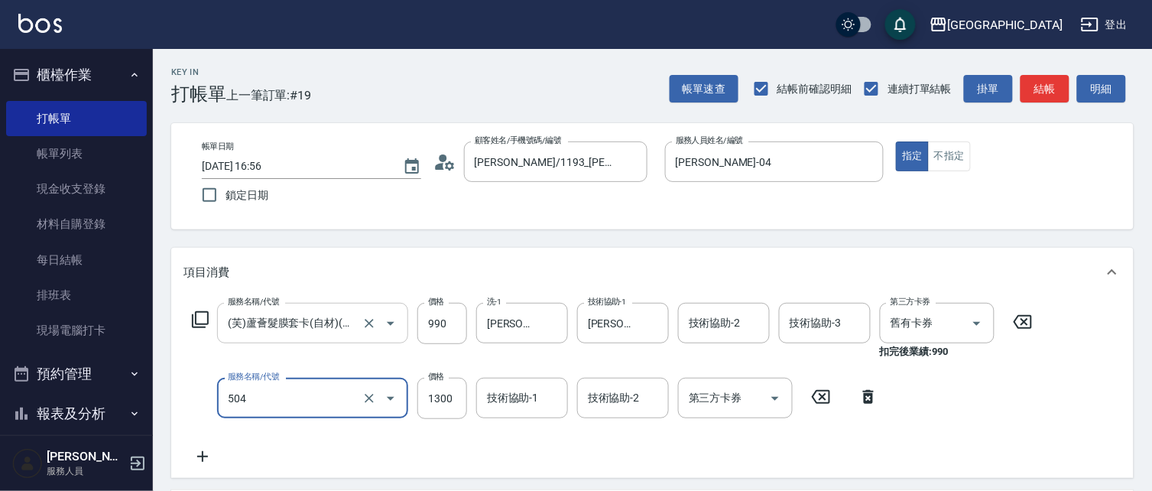
type input "染髮[1300](504)"
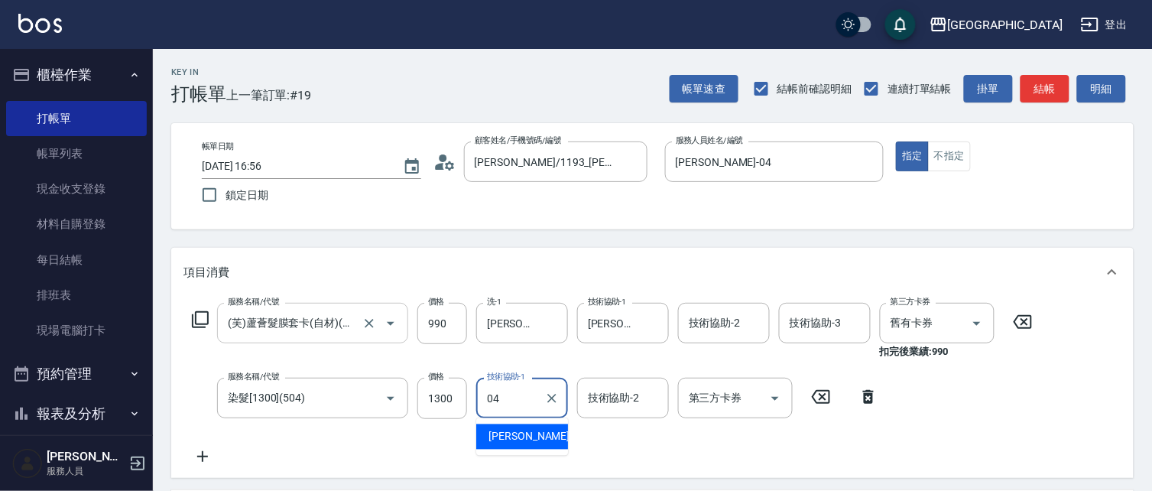
type input "[PERSON_NAME]-04"
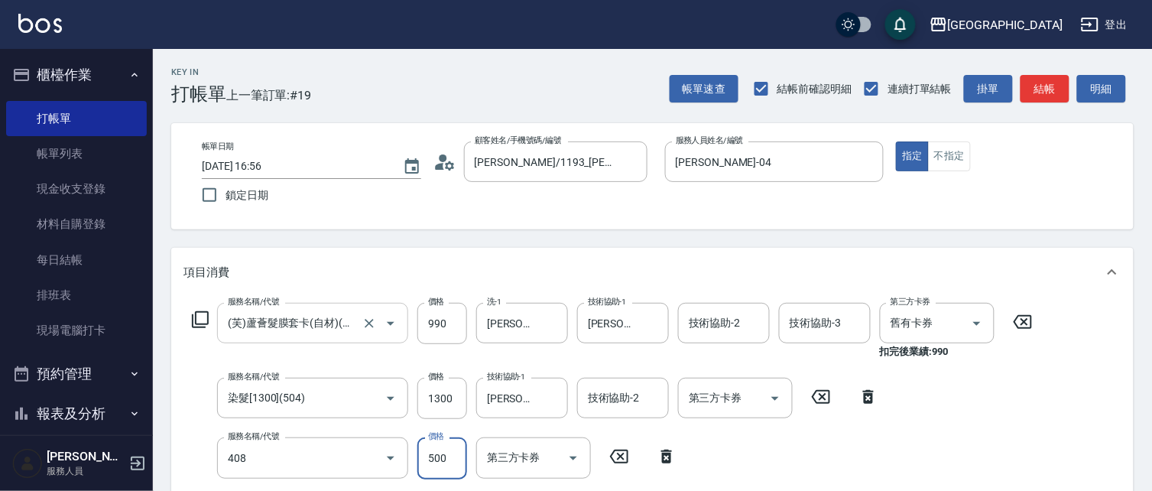
type input "剪髮(500)(408)"
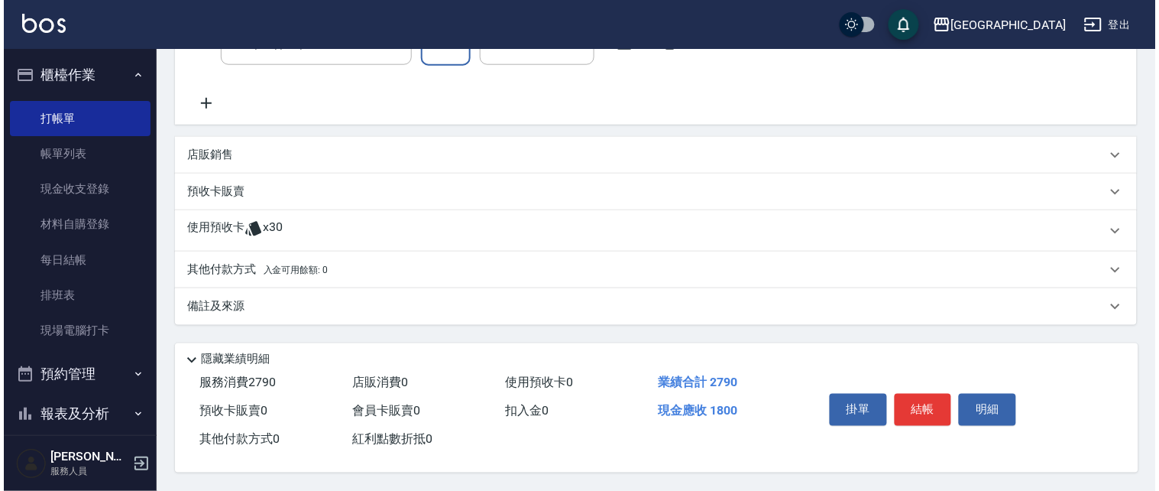
scroll to position [417, 0]
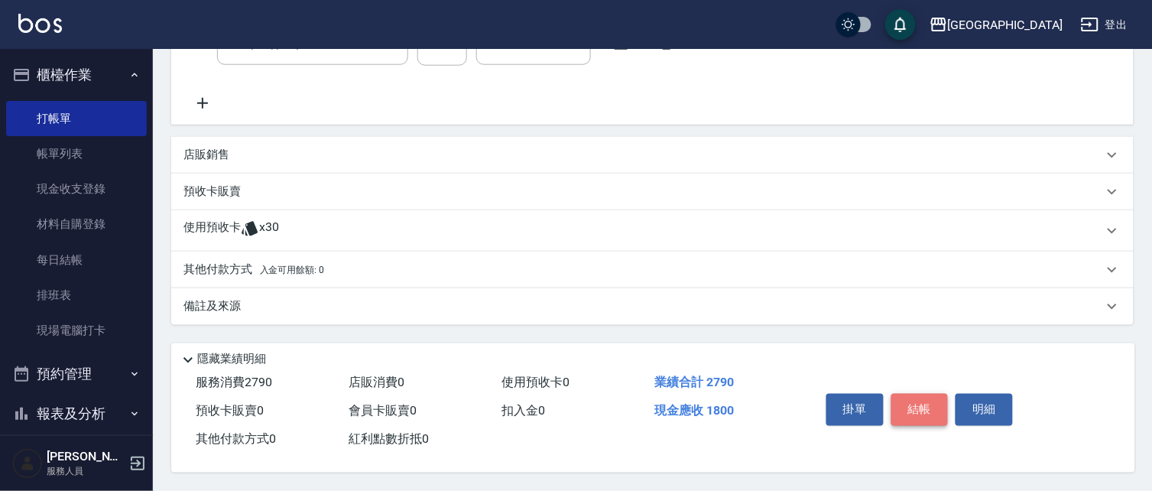
click at [930, 399] on button "結帳" at bounding box center [919, 410] width 57 height 32
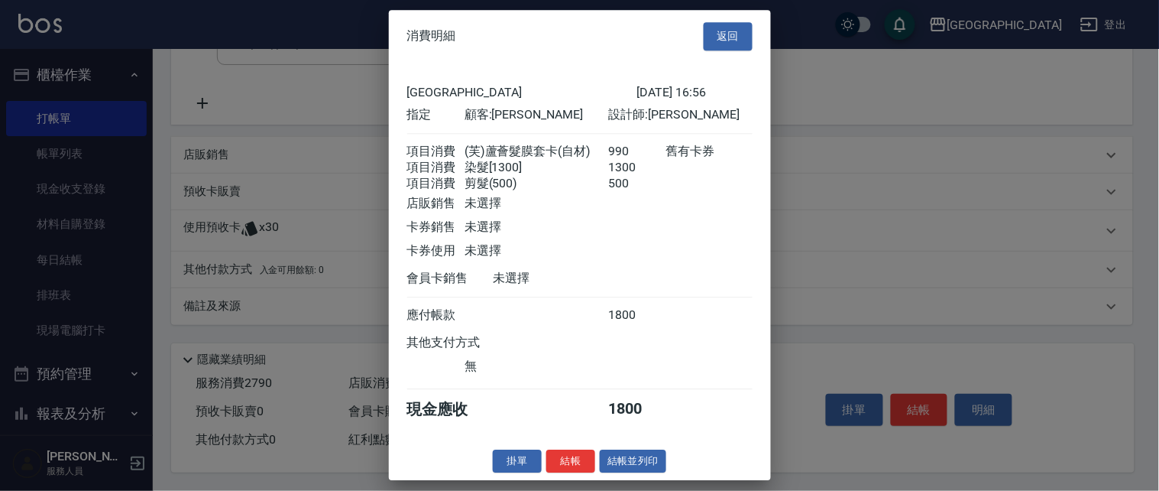
scroll to position [4, 0]
click at [575, 467] on button "結帳" at bounding box center [570, 461] width 49 height 24
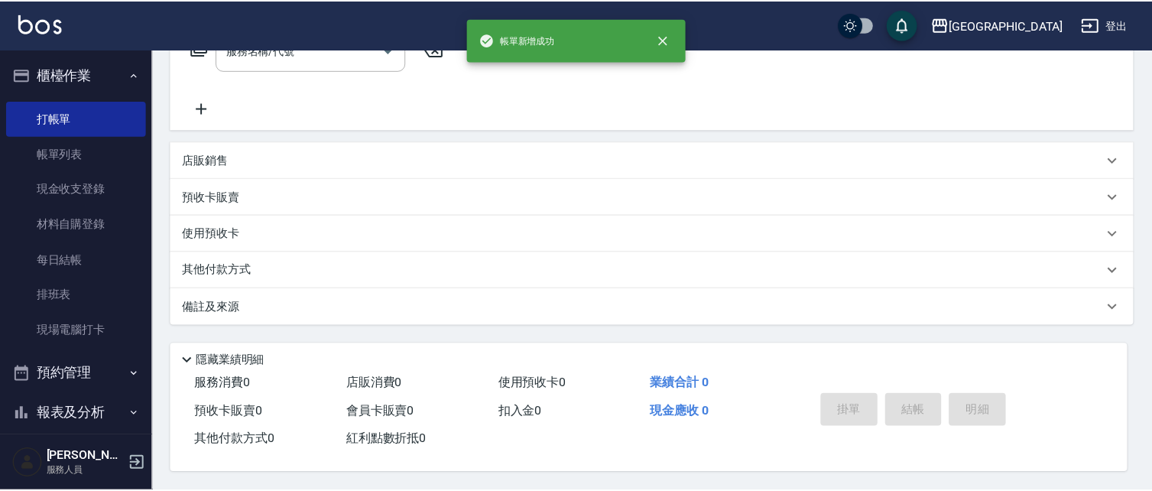
scroll to position [0, 0]
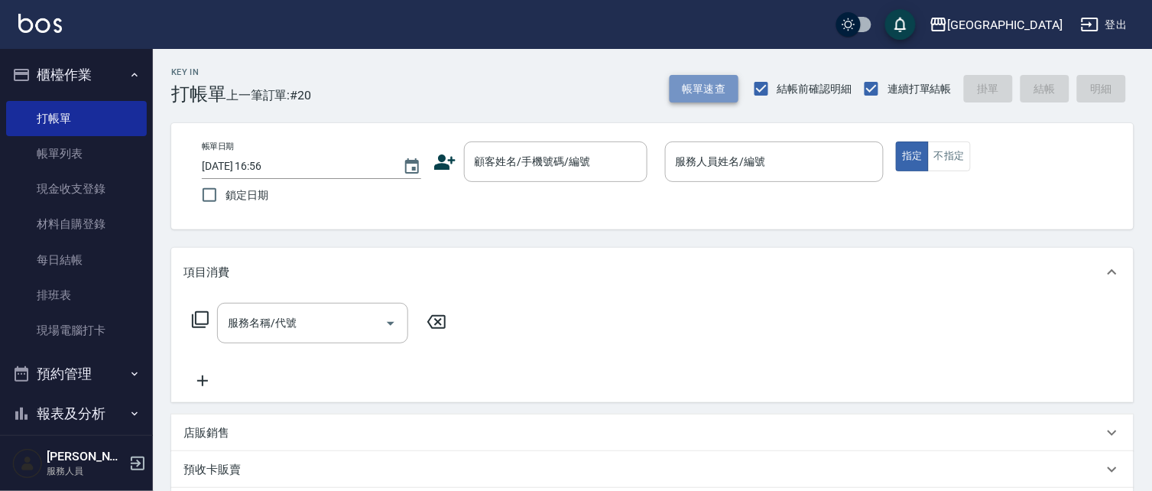
click at [686, 88] on button "帳單速查" at bounding box center [704, 89] width 69 height 28
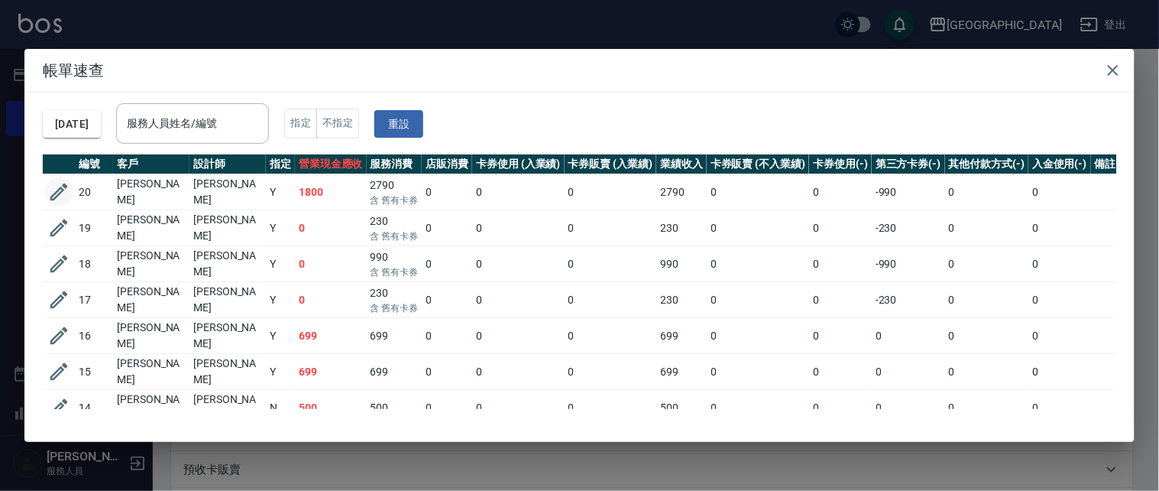
click at [52, 194] on icon "button" at bounding box center [59, 192] width 18 height 18
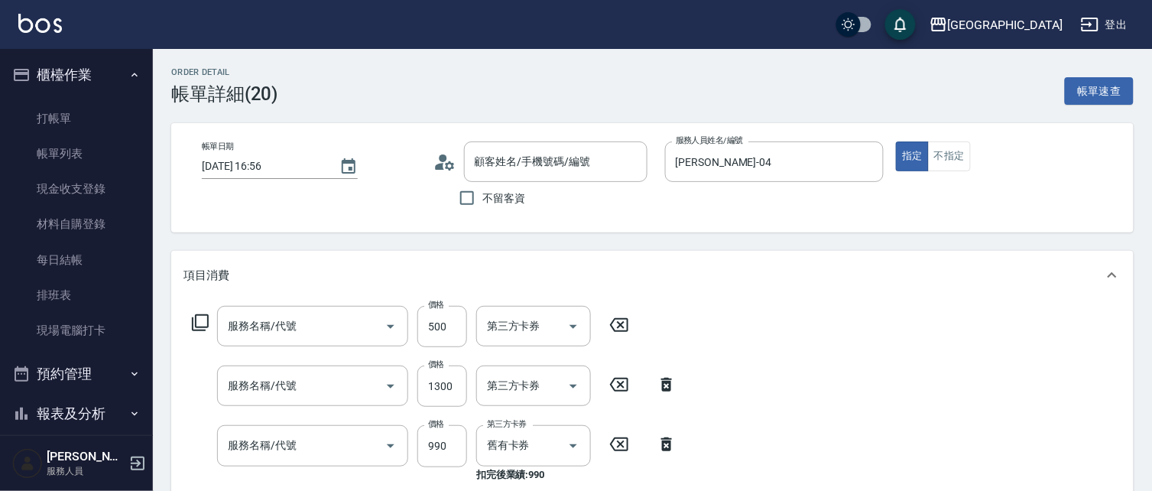
type input "[DATE] 16:56"
type input "[PERSON_NAME]-04"
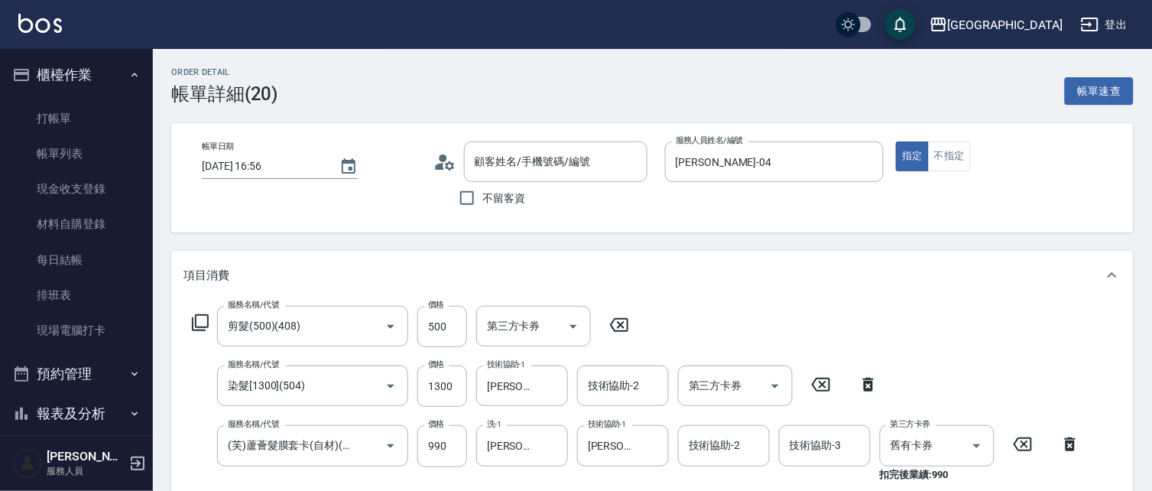
type input "剪髮(500)(408)"
type input "染髮[1300](504)"
type input "(芙)蘆薈髮膜套卡(自材)(639)"
type input "[PERSON_NAME]/1193_[PERSON_NAME]/1193"
click at [1067, 445] on icon at bounding box center [1070, 444] width 11 height 14
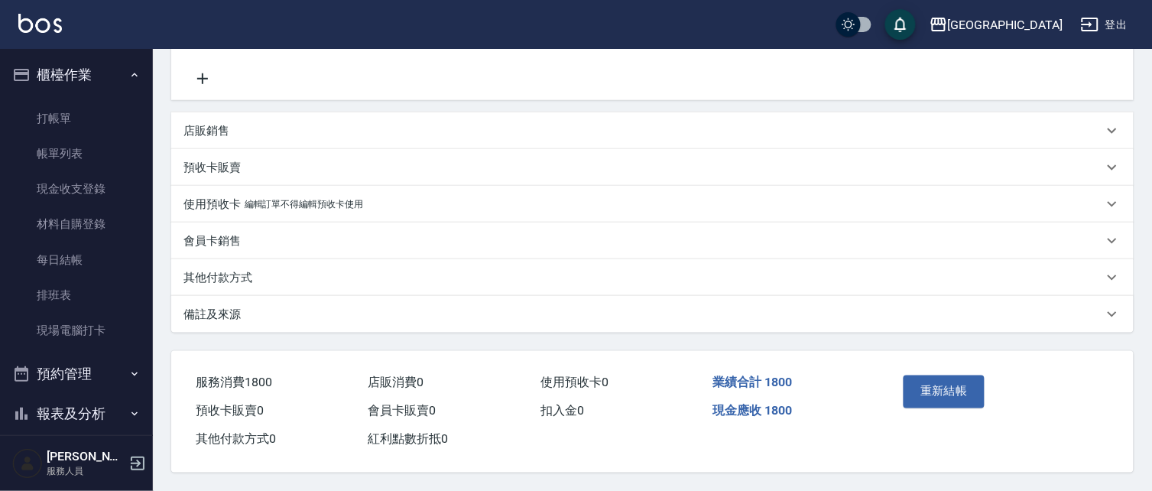
scroll to position [368, 0]
drag, startPoint x: 936, startPoint y: 382, endPoint x: 900, endPoint y: 378, distance: 36.9
click at [937, 381] on button "重新結帳" at bounding box center [943, 391] width 81 height 32
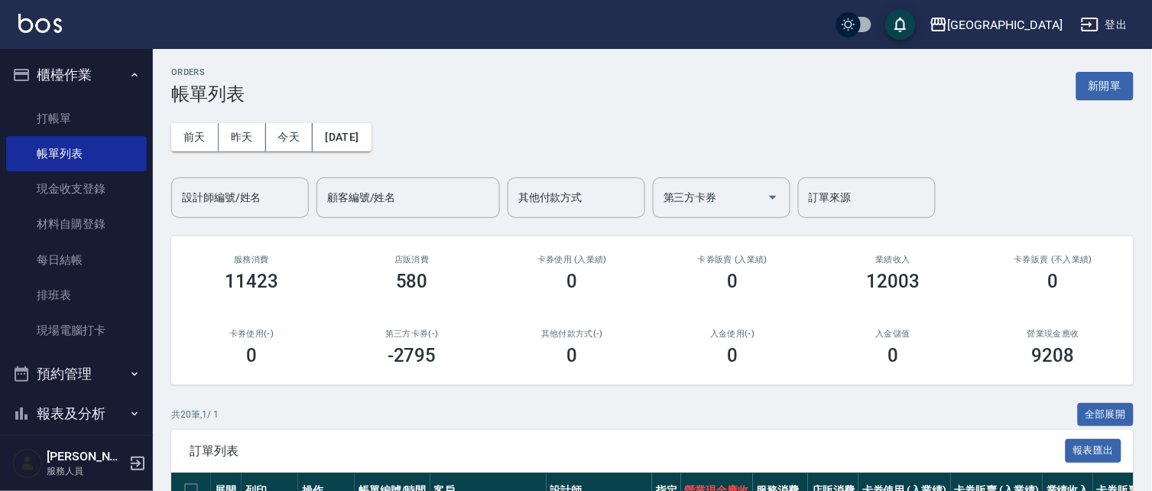
click at [486, 441] on div "訂單列表 報表匯出" at bounding box center [652, 451] width 962 height 42
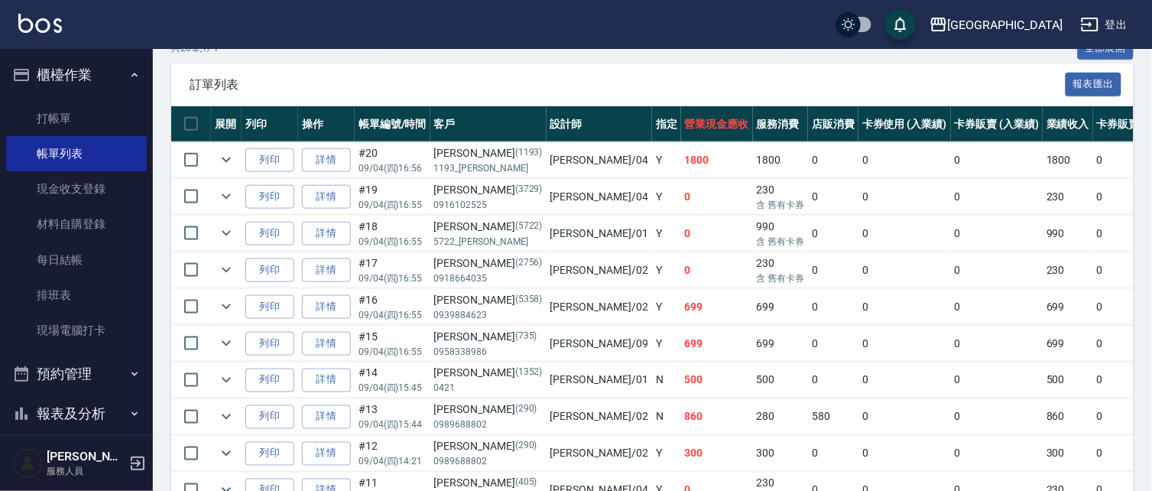
scroll to position [368, 0]
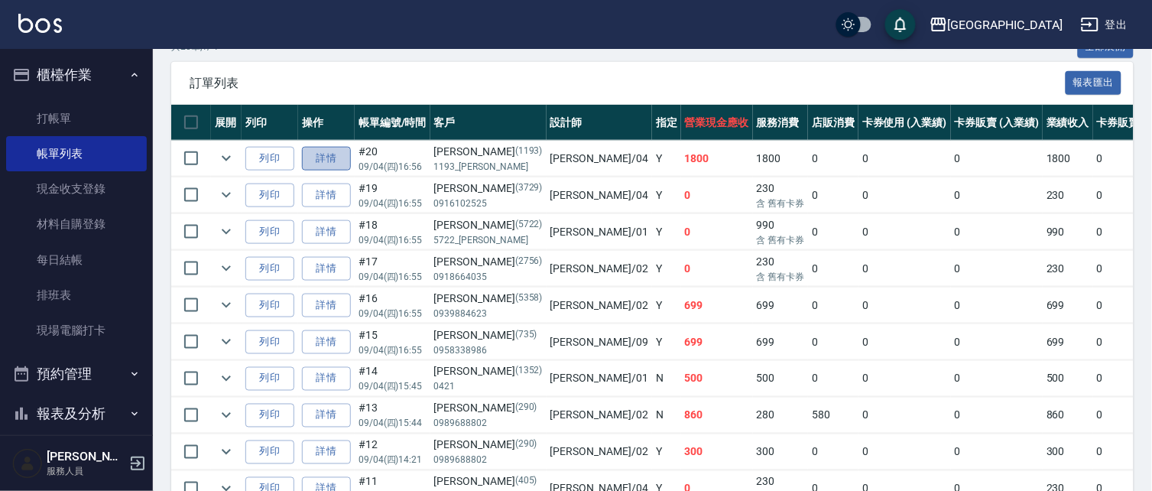
click at [330, 161] on link "詳情" at bounding box center [326, 159] width 49 height 24
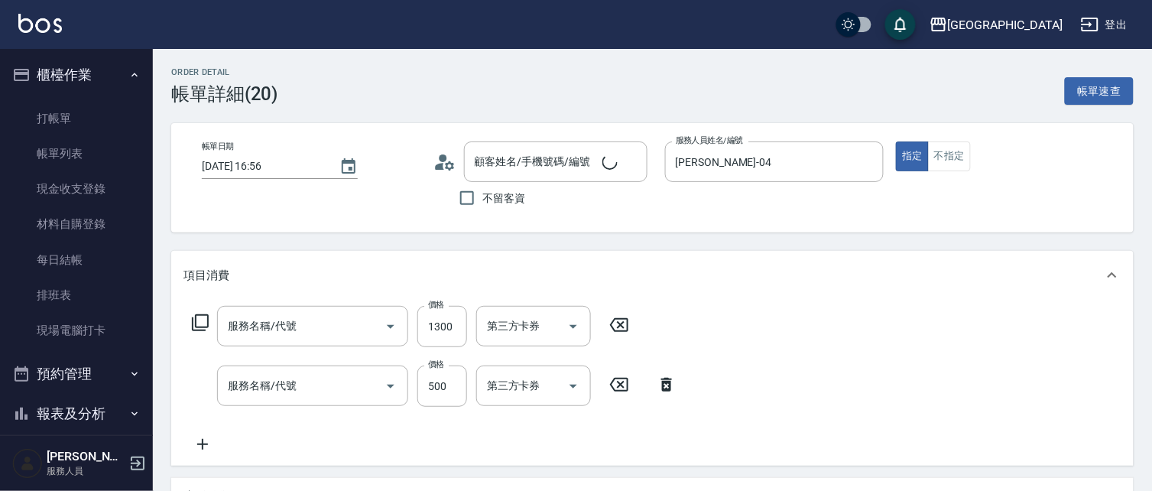
type input "[DATE] 16:56"
type input "[PERSON_NAME]-04"
type input "[PERSON_NAME]/1193_[PERSON_NAME]/1193"
type input "染髮[1300](504)"
type input "剪髮(500)(408)"
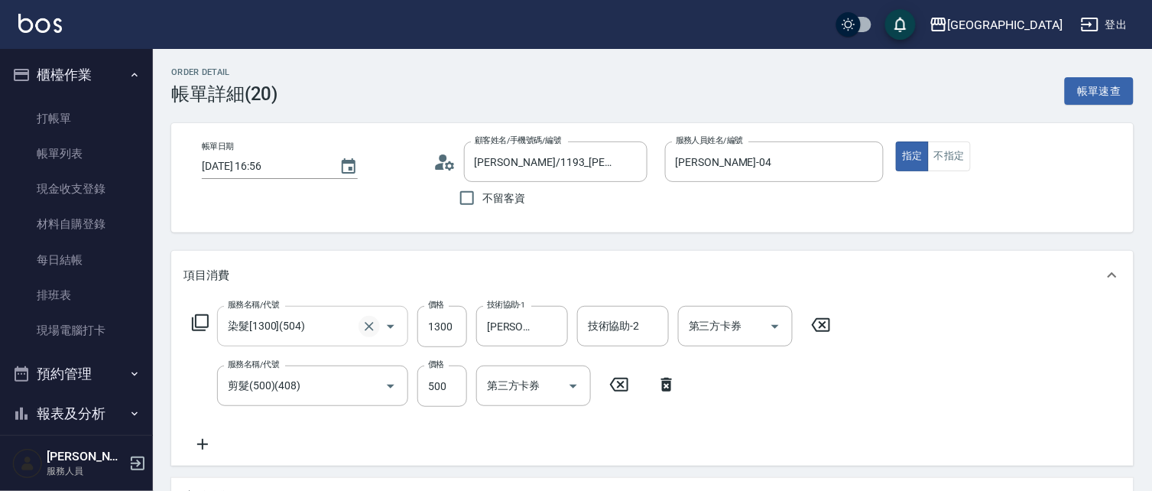
click at [362, 330] on icon "Clear" at bounding box center [369, 326] width 15 height 15
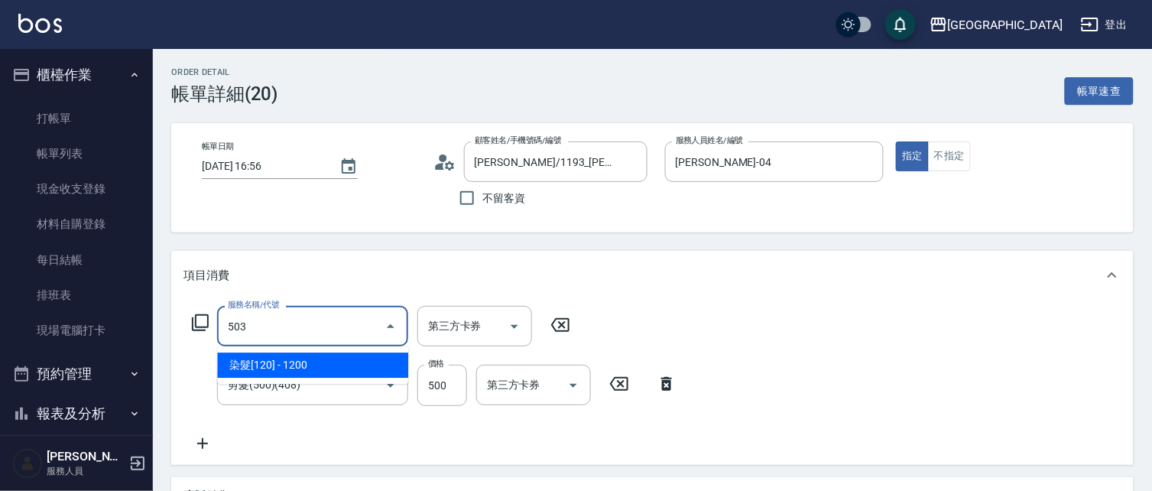
type input "染髮[120](503)"
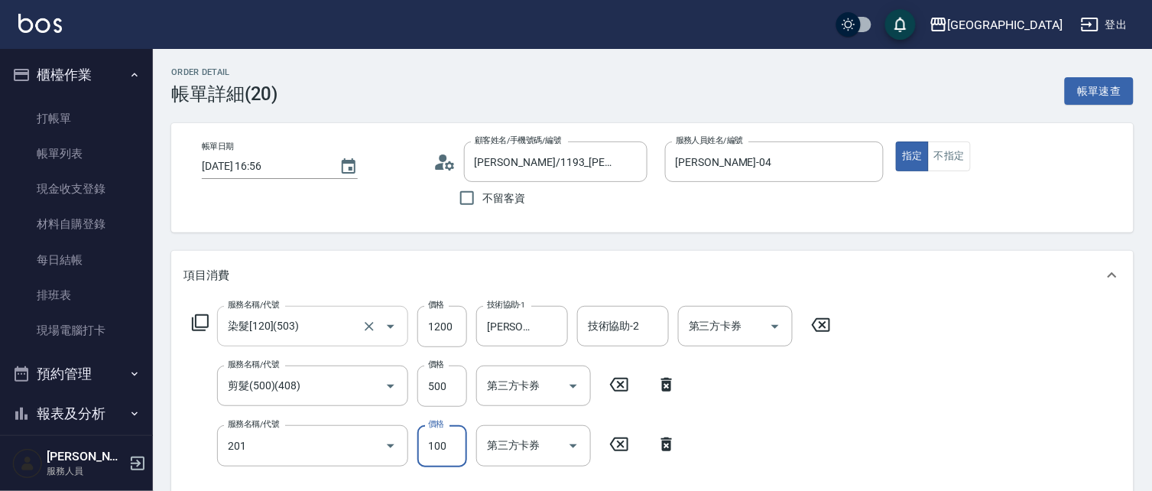
type input "洗髮[100](201)"
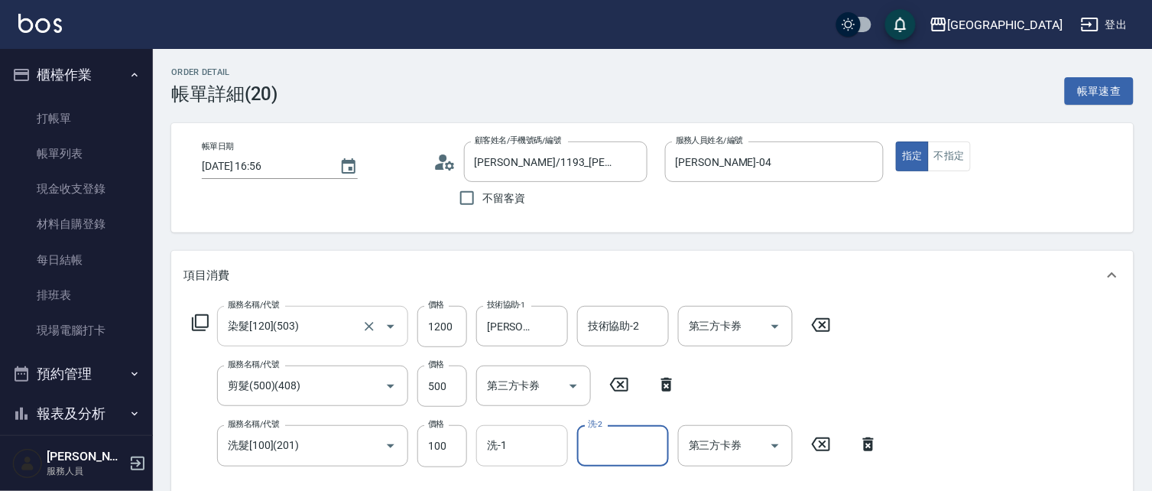
click at [478, 448] on div "洗-1" at bounding box center [522, 445] width 92 height 41
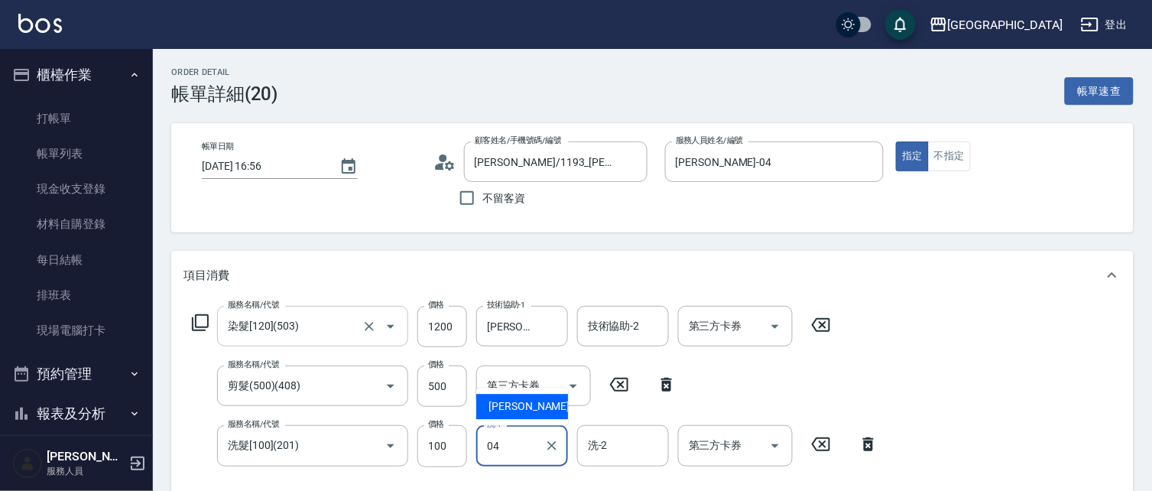
type input "[PERSON_NAME]-04"
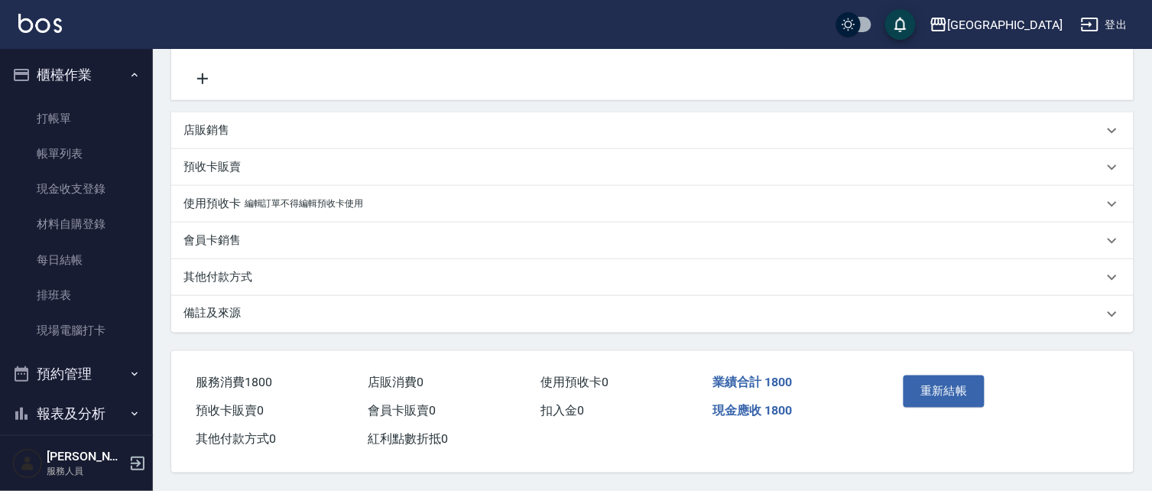
scroll to position [430, 0]
